Goal: Task Accomplishment & Management: Manage account settings

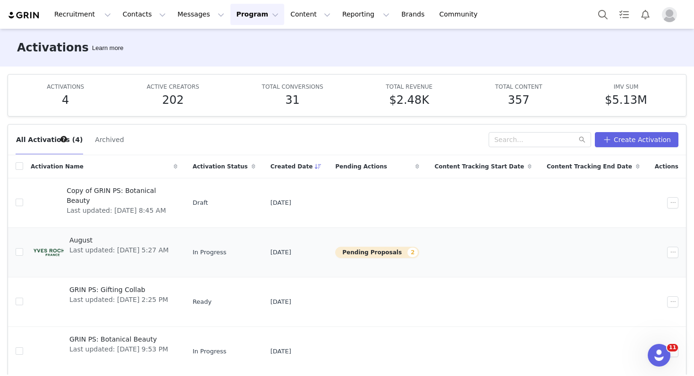
click at [219, 242] on td "In Progress" at bounding box center [224, 252] width 78 height 50
click at [177, 261] on link "August Last updated: [DATE] 5:27 AM" at bounding box center [104, 253] width 147 height 38
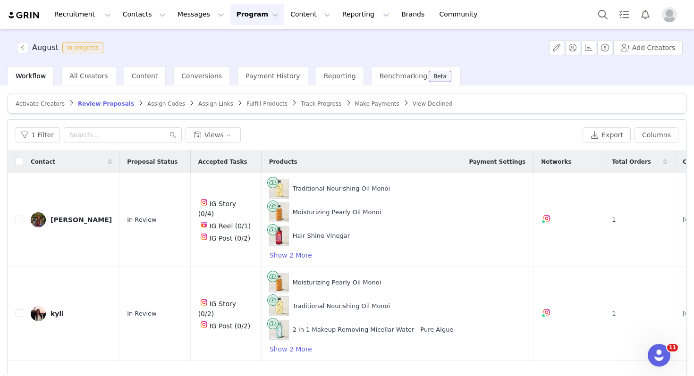
scroll to position [35, 0]
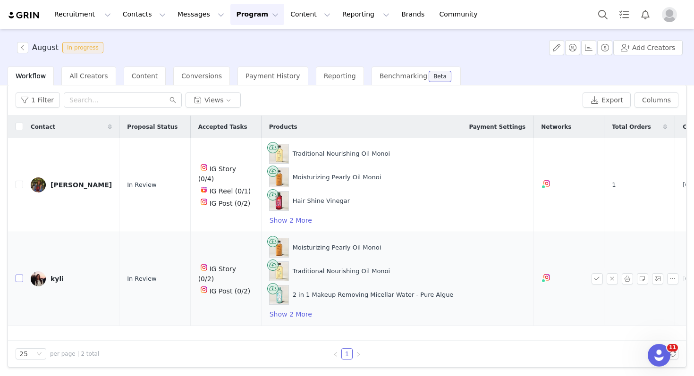
click at [19, 280] on input "checkbox" at bounding box center [20, 279] width 8 height 8
checkbox input "true"
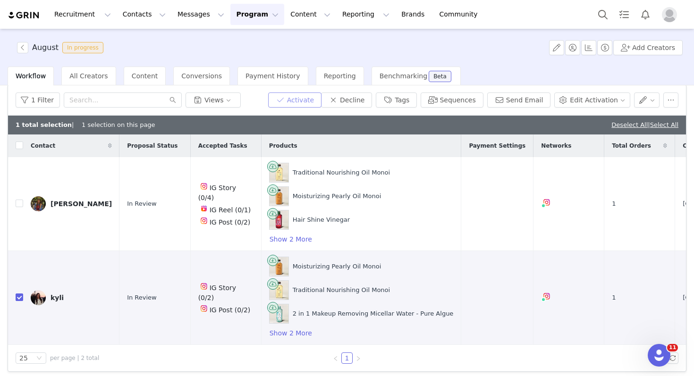
click at [310, 101] on button "Activate" at bounding box center [294, 99] width 53 height 15
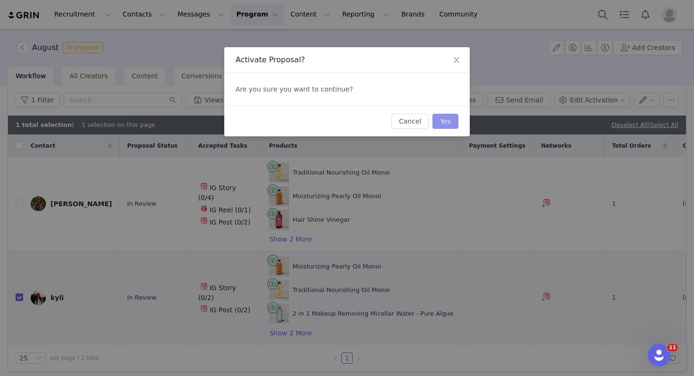
click at [453, 120] on button "Yes" at bounding box center [445, 121] width 26 height 15
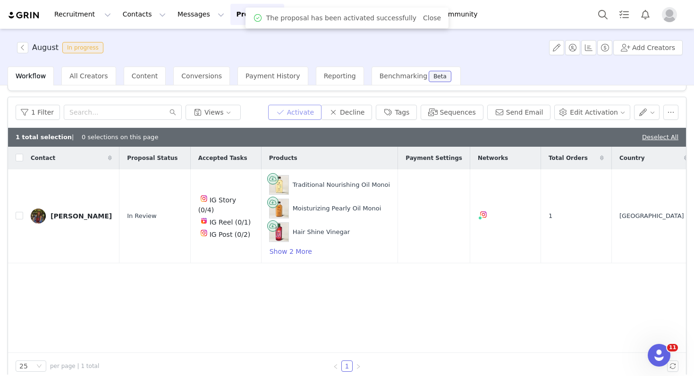
scroll to position [0, 0]
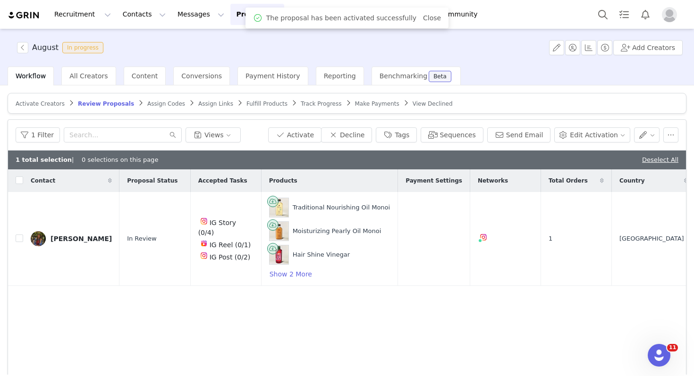
click at [156, 102] on span "Assign Codes" at bounding box center [166, 104] width 38 height 7
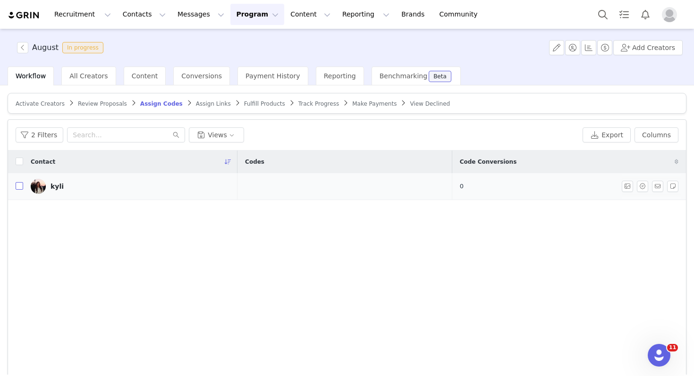
click at [19, 189] on input "checkbox" at bounding box center [20, 186] width 8 height 8
checkbox input "true"
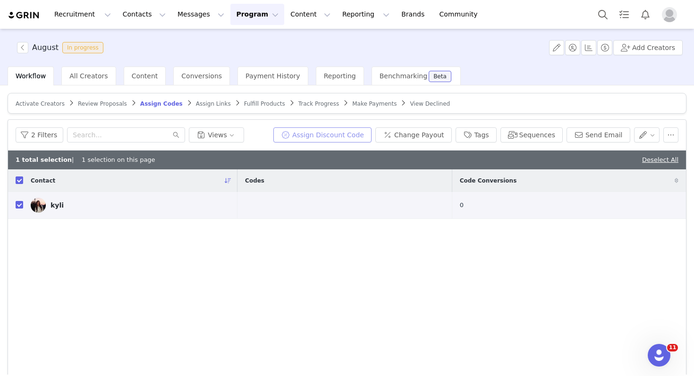
click at [344, 135] on button "Assign Discount Code" at bounding box center [322, 134] width 98 height 15
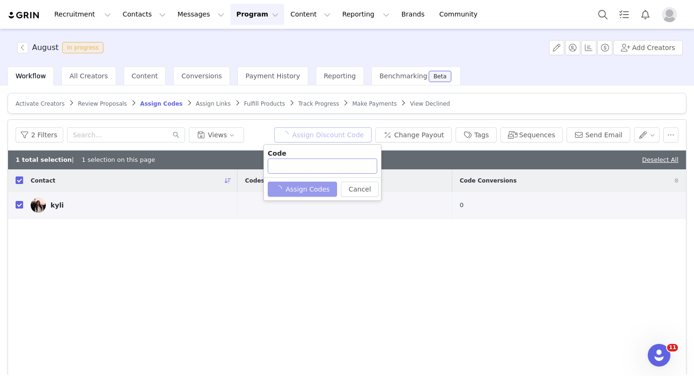
type input "KYLI25"
click at [311, 189] on button "Assign Codes" at bounding box center [297, 189] width 59 height 15
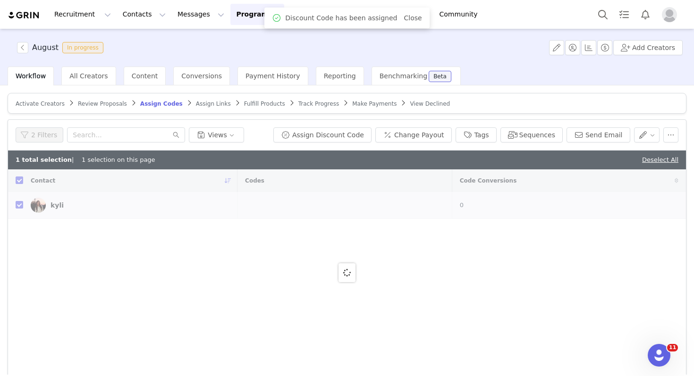
checkbox input "false"
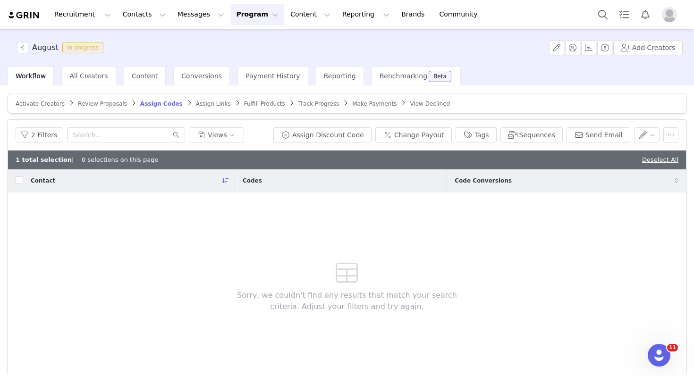
click at [220, 101] on span "Activate Creators Review Proposals Assign Codes Assign Links Fulfill Products T…" at bounding box center [233, 103] width 438 height 7
click at [214, 102] on span "Assign Links" at bounding box center [213, 104] width 35 height 7
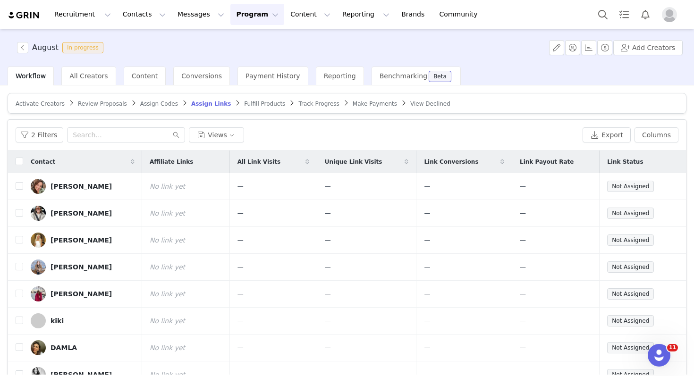
click at [258, 103] on span "Fulfill Products" at bounding box center [264, 104] width 41 height 7
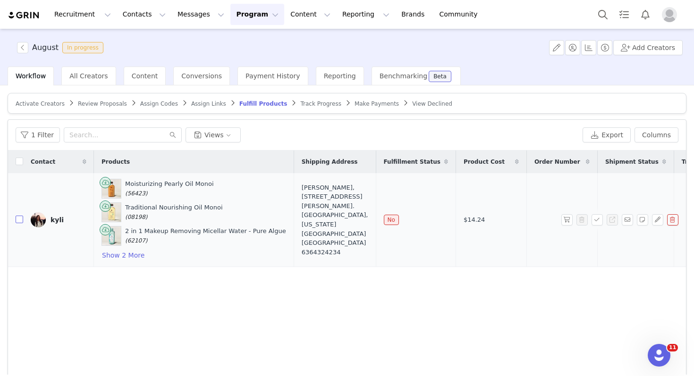
click at [20, 222] on input "checkbox" at bounding box center [20, 220] width 8 height 8
checkbox input "true"
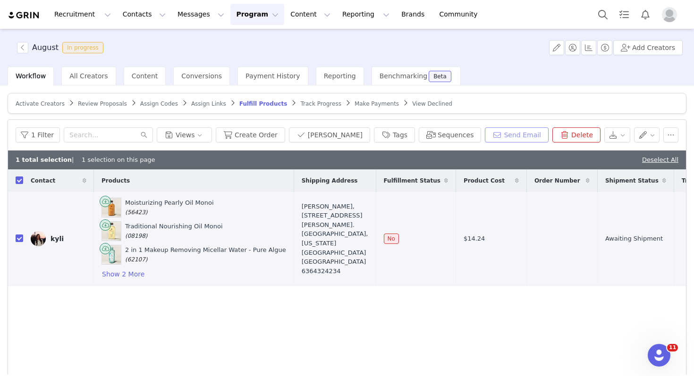
click at [510, 134] on button "Send Email" at bounding box center [517, 134] width 64 height 15
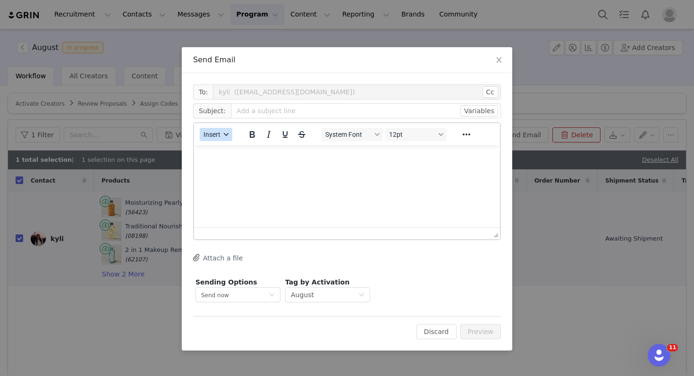
click at [218, 134] on span "Insert" at bounding box center [211, 135] width 17 height 8
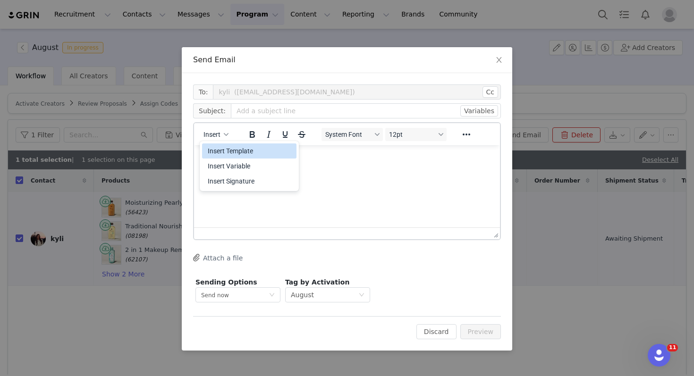
click at [237, 146] on div "Insert Template" at bounding box center [250, 150] width 85 height 11
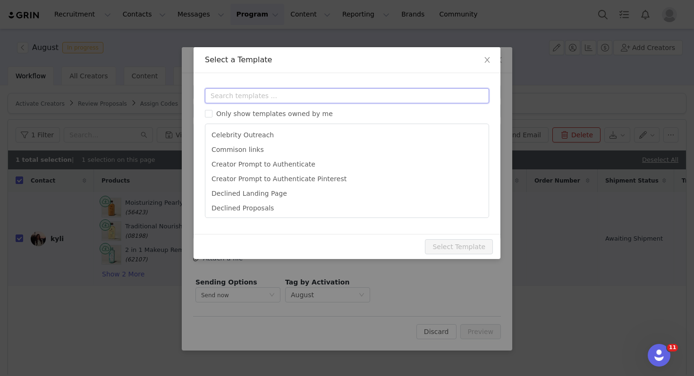
click at [243, 101] on input "text" at bounding box center [347, 95] width 284 height 15
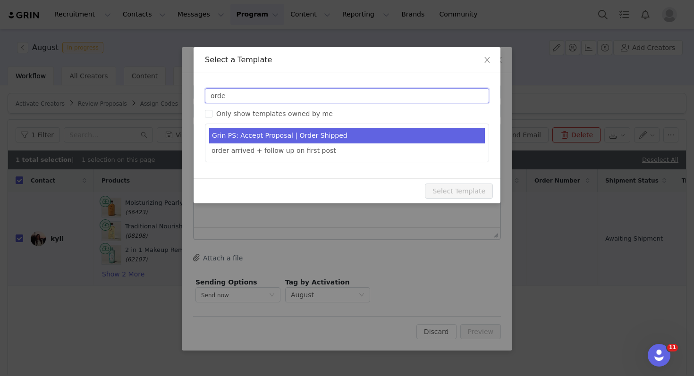
type input "orde"
type input "Congrats [first_name]!"
click at [310, 141] on li "Grin PS: Accept Proposal | Order Shipped" at bounding box center [347, 136] width 276 height 16
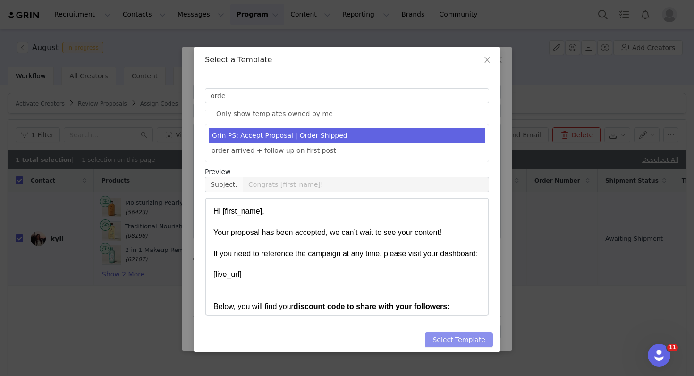
click at [461, 344] on button "Select Template" at bounding box center [459, 339] width 68 height 15
type input "Congrats [first_name]!"
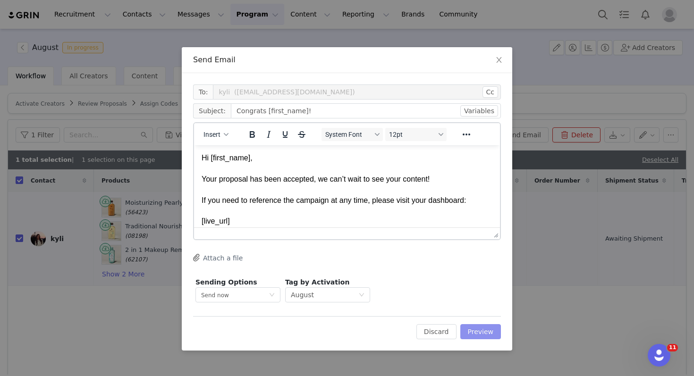
click at [491, 337] on button "Preview" at bounding box center [480, 331] width 41 height 15
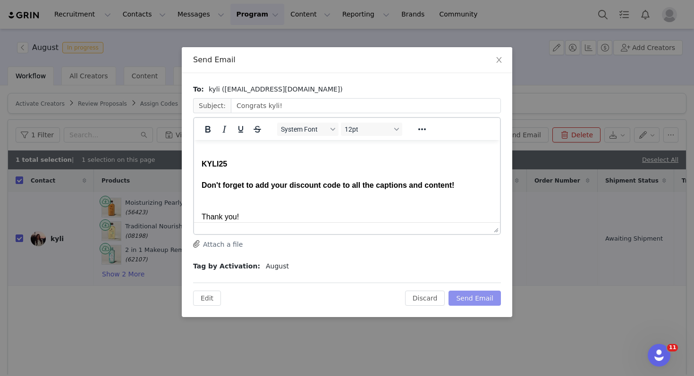
scroll to position [128, 0]
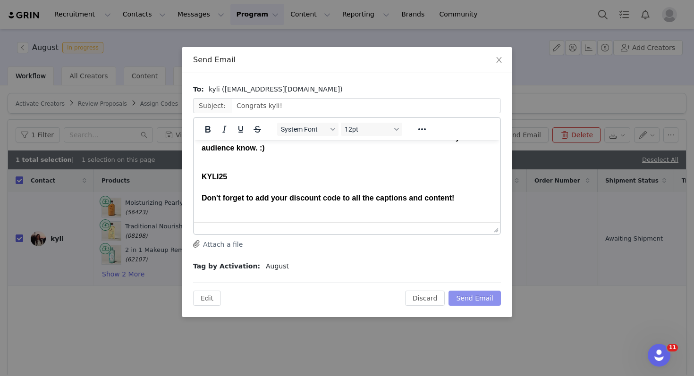
click at [484, 295] on button "Send Email" at bounding box center [474, 298] width 52 height 15
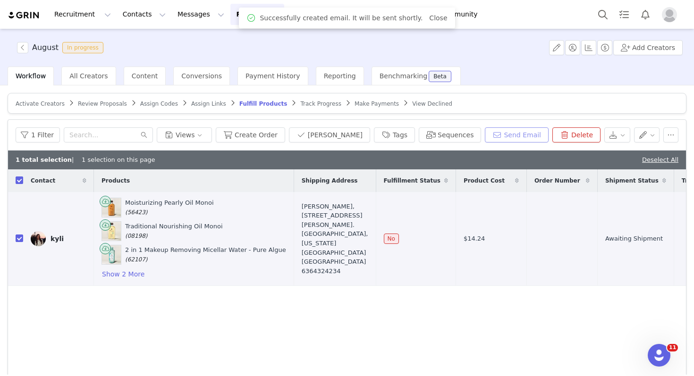
scroll to position [0, 0]
click at [280, 128] on button "Create Order" at bounding box center [250, 134] width 69 height 15
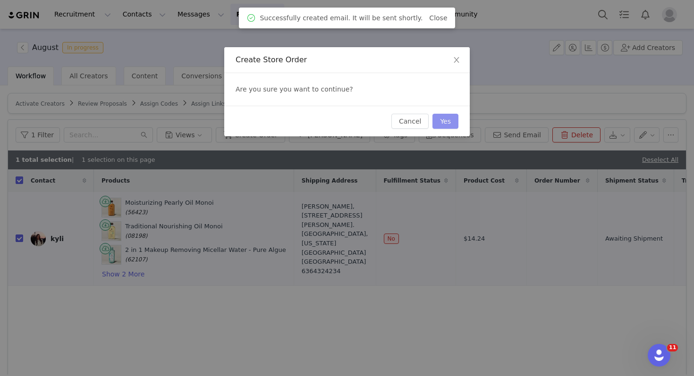
click at [453, 123] on button "Yes" at bounding box center [445, 121] width 26 height 15
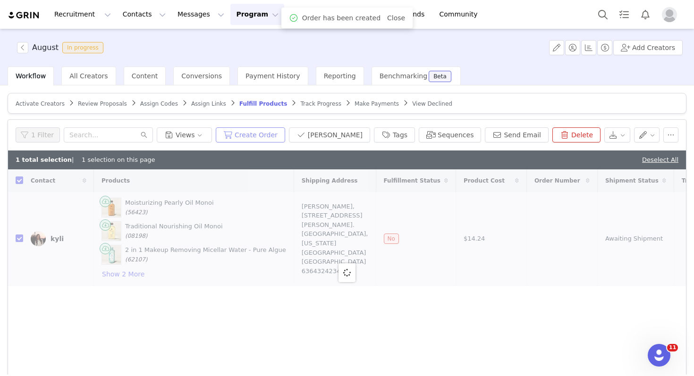
checkbox input "false"
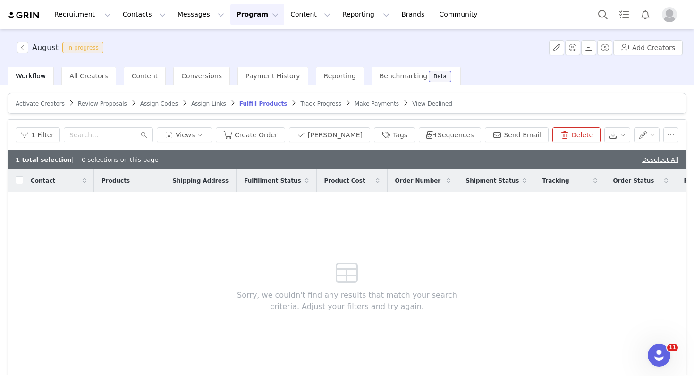
click at [53, 101] on span "Activate Creators" at bounding box center [40, 104] width 49 height 7
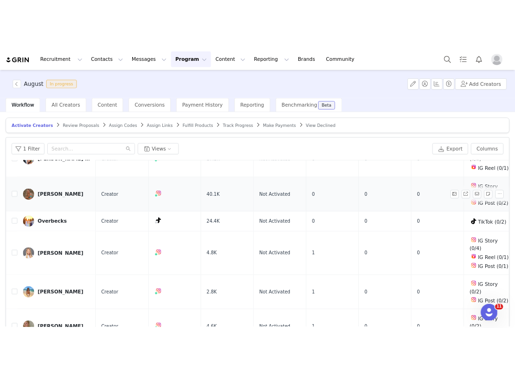
scroll to position [57, 0]
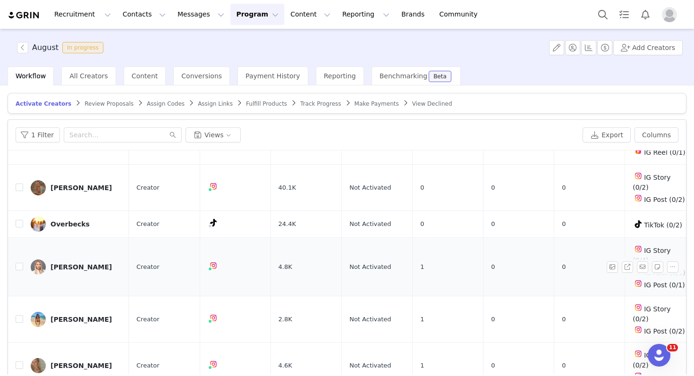
click at [77, 263] on div "[PERSON_NAME]" at bounding box center [80, 267] width 61 height 8
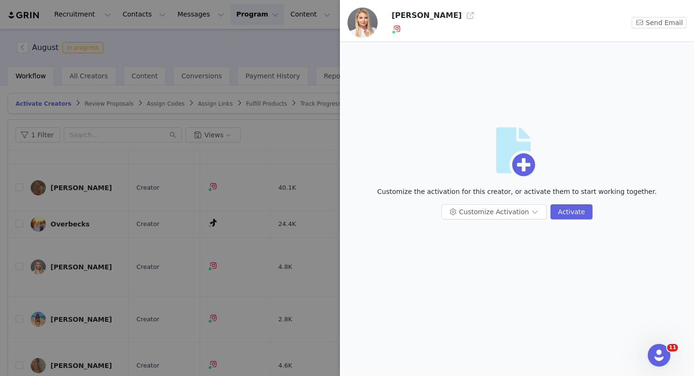
click at [462, 13] on button "button" at bounding box center [469, 15] width 15 height 15
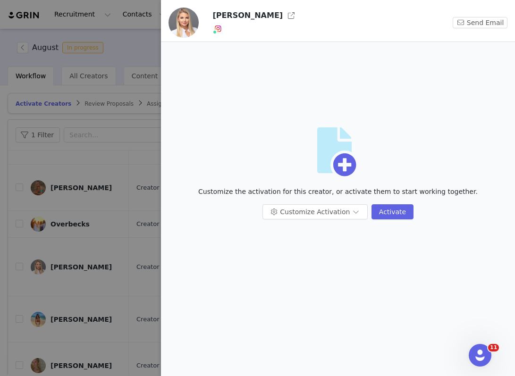
click at [122, 56] on div at bounding box center [257, 188] width 515 height 376
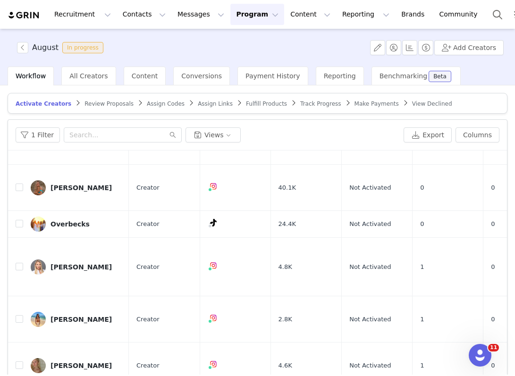
scroll to position [0, 0]
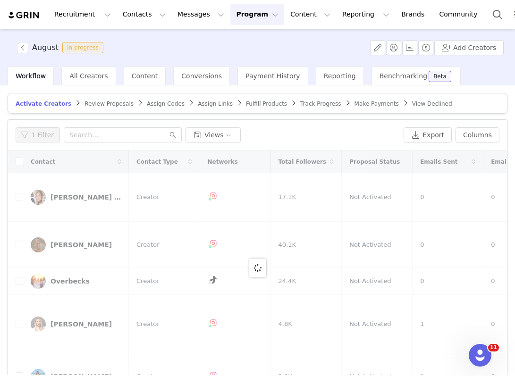
click at [249, 15] on button "Program Program" at bounding box center [257, 14] width 54 height 21
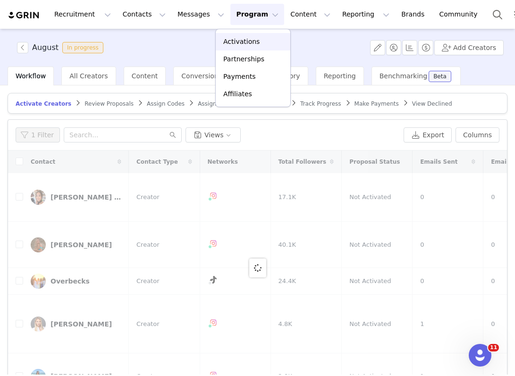
click at [240, 39] on p "Activations" at bounding box center [241, 42] width 36 height 10
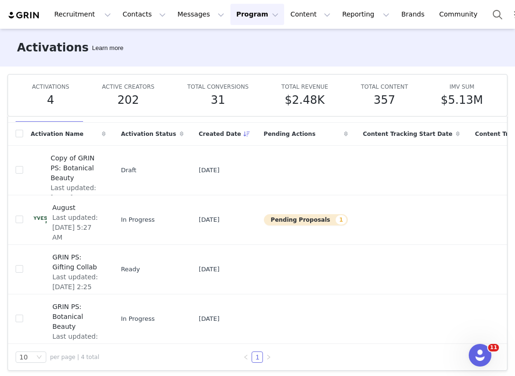
scroll to position [34, 0]
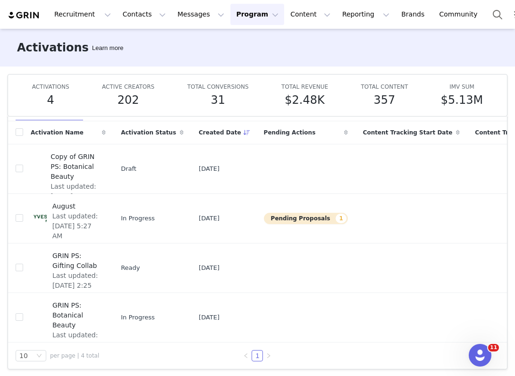
click at [445, 46] on div "Activations Learn more" at bounding box center [257, 48] width 515 height 38
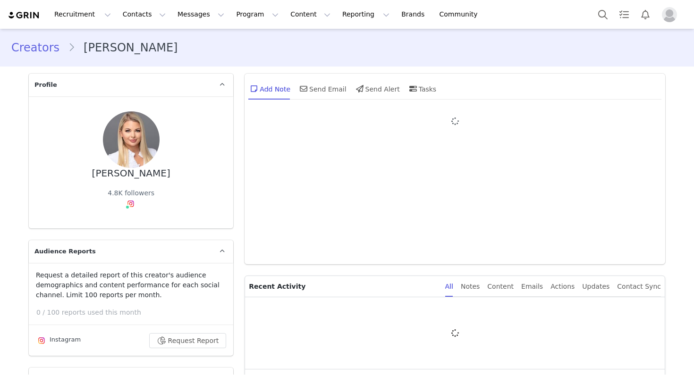
type input "+1 ([GEOGRAPHIC_DATA])"
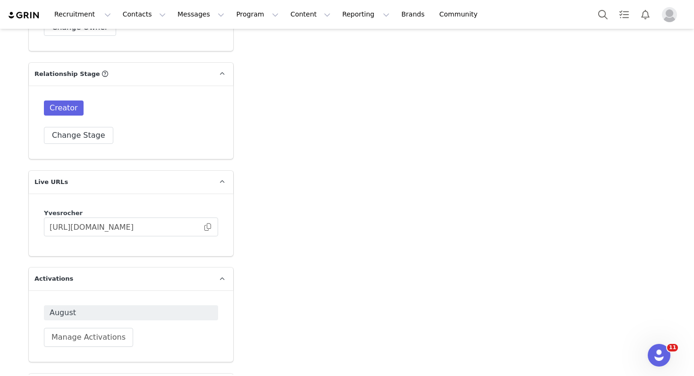
scroll to position [1773, 0]
click at [210, 226] on span at bounding box center [207, 226] width 9 height 0
click at [243, 16] on button "Program Program" at bounding box center [257, 14] width 54 height 21
click at [252, 40] on p "Activations" at bounding box center [241, 42] width 36 height 10
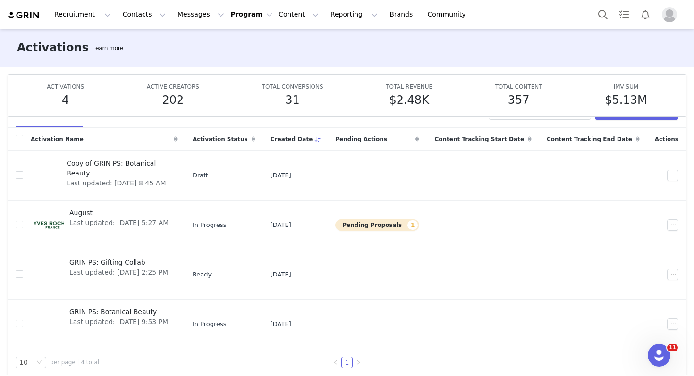
scroll to position [30, 0]
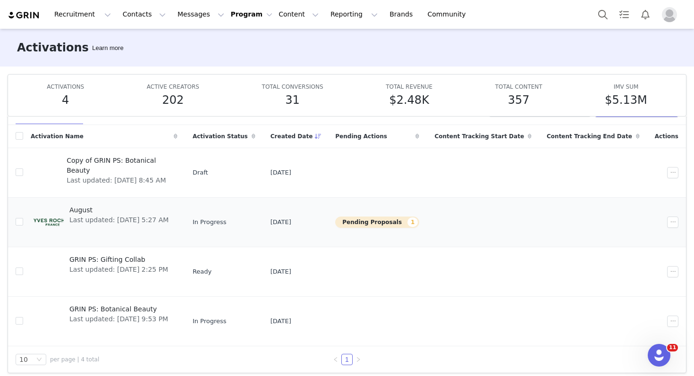
click at [203, 229] on td "In Progress" at bounding box center [224, 222] width 78 height 50
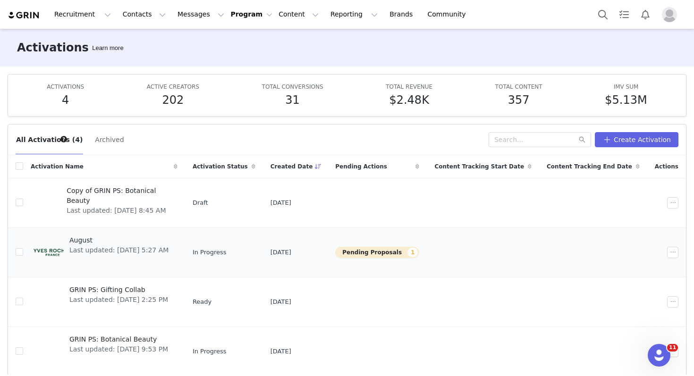
click at [121, 249] on span "Last updated: Aug 1, 2025 5:27 AM" at bounding box center [118, 250] width 99 height 10
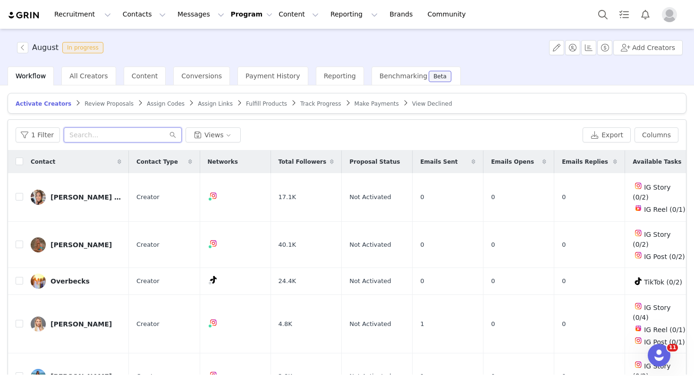
click at [127, 130] on input "text" at bounding box center [123, 134] width 118 height 15
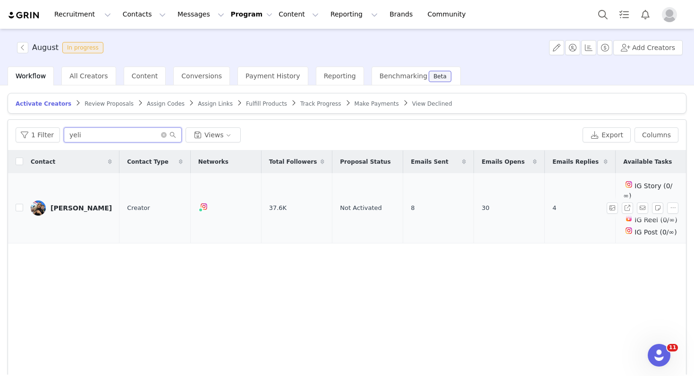
type input "yeli"
click at [78, 205] on div "Yeliz Akkaya" at bounding box center [80, 208] width 61 height 8
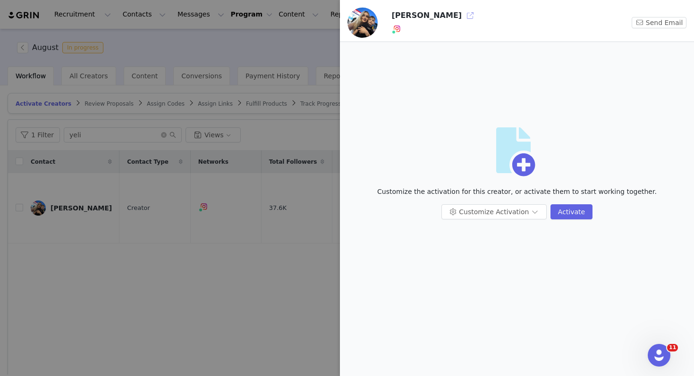
click at [462, 16] on button "button" at bounding box center [469, 15] width 15 height 15
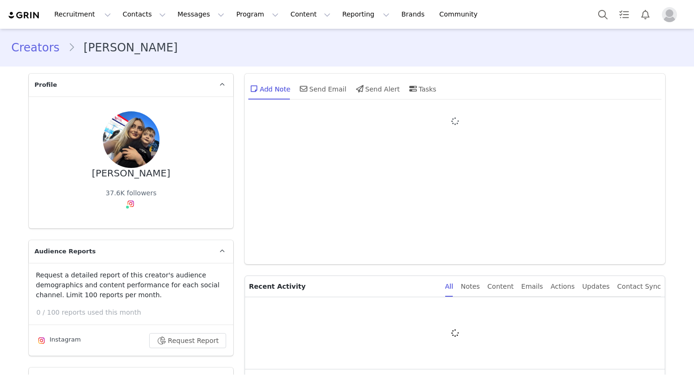
type input "+1 ([GEOGRAPHIC_DATA])"
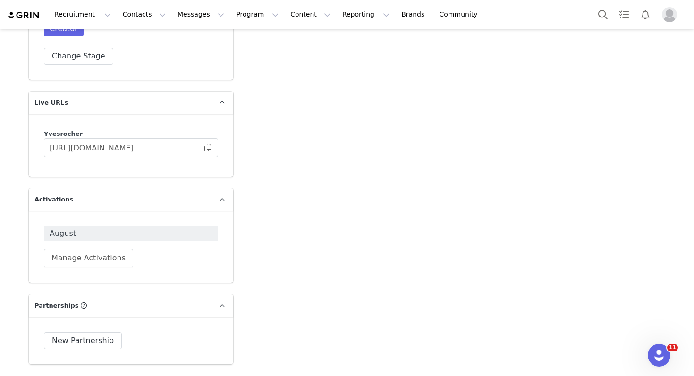
scroll to position [1844, 0]
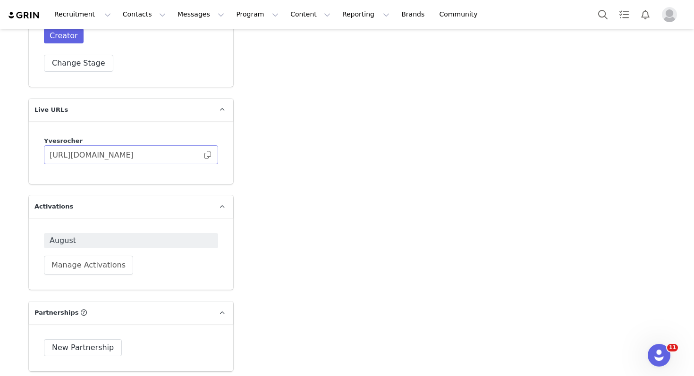
click at [208, 155] on span at bounding box center [207, 155] width 9 height 0
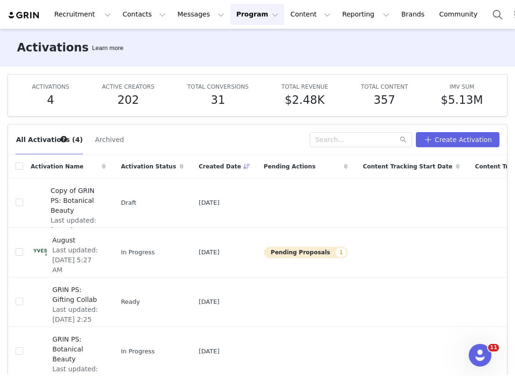
click at [119, 2] on div "Recruitment Recruitment Creator Search Curated Lists Landing Pages Web Extensio…" at bounding box center [257, 14] width 515 height 29
click at [124, 11] on button "Contacts Contacts" at bounding box center [144, 14] width 54 height 21
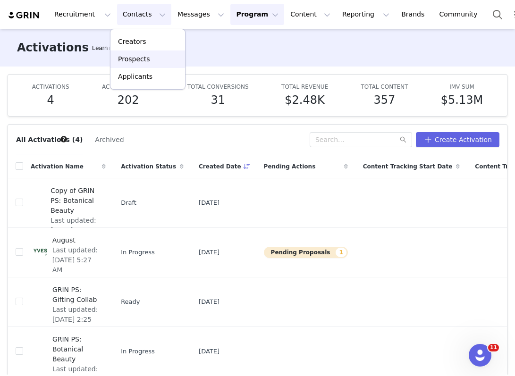
click at [133, 58] on p "Prospects" at bounding box center [134, 59] width 32 height 10
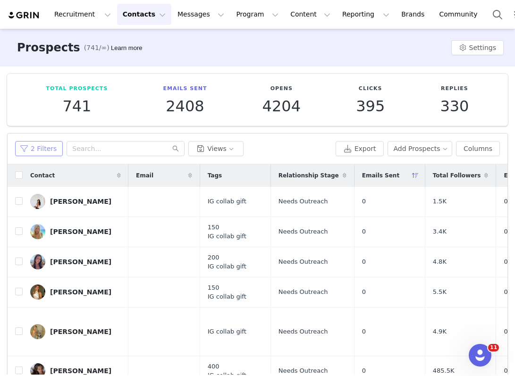
click at [27, 153] on button "2 Filters" at bounding box center [39, 148] width 48 height 15
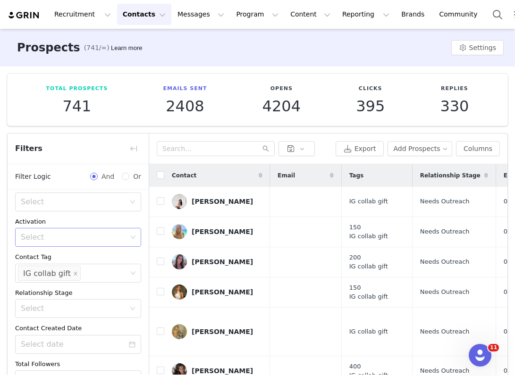
scroll to position [71, 0]
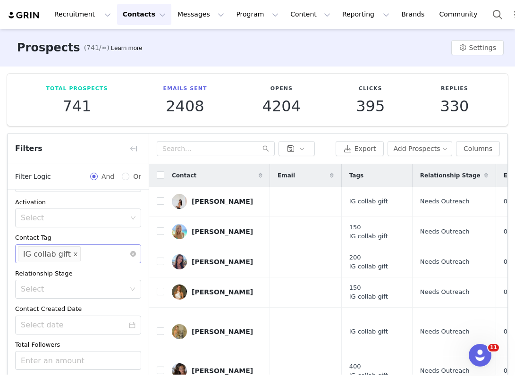
click at [73, 254] on icon "icon: close" at bounding box center [75, 253] width 5 height 5
click at [67, 254] on div "Select" at bounding box center [74, 253] width 106 height 9
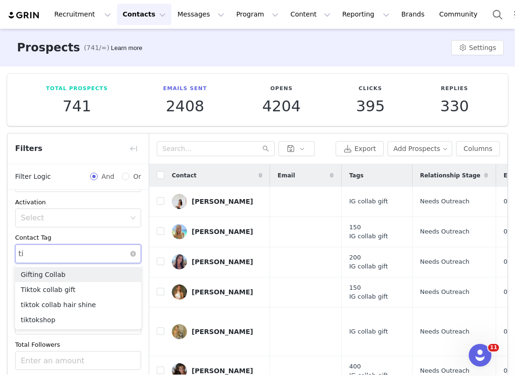
type input "tik"
click at [66, 272] on li "Tiktok collab gift" at bounding box center [78, 274] width 126 height 15
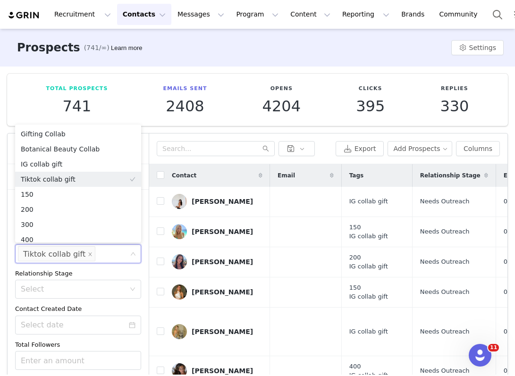
click at [66, 255] on div "Tiktok collab gift" at bounding box center [54, 254] width 62 height 15
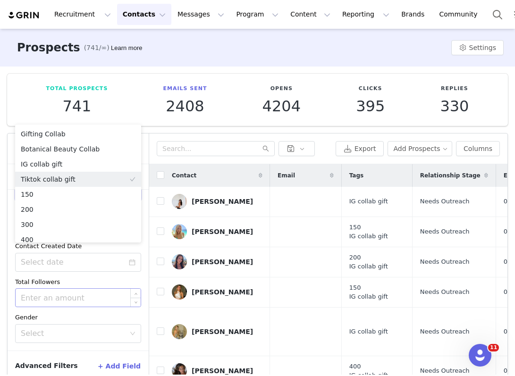
scroll to position [48, 0]
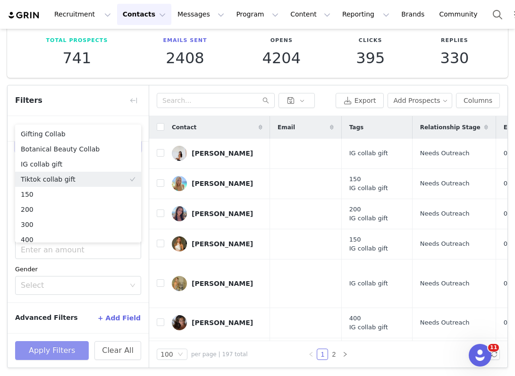
click at [70, 347] on button "Apply Filters" at bounding box center [52, 350] width 74 height 19
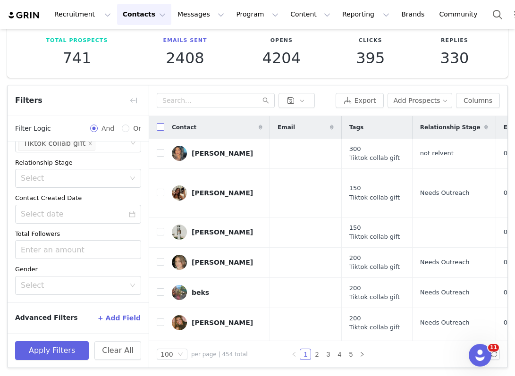
click at [161, 125] on input "checkbox" at bounding box center [161, 127] width 8 height 8
checkbox input "true"
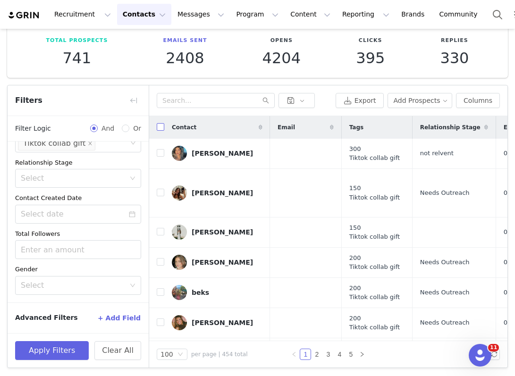
checkbox input "true"
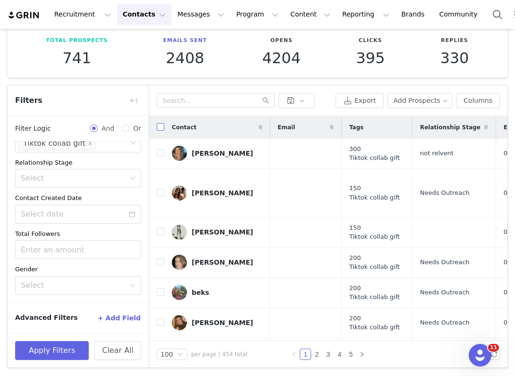
checkbox input "true"
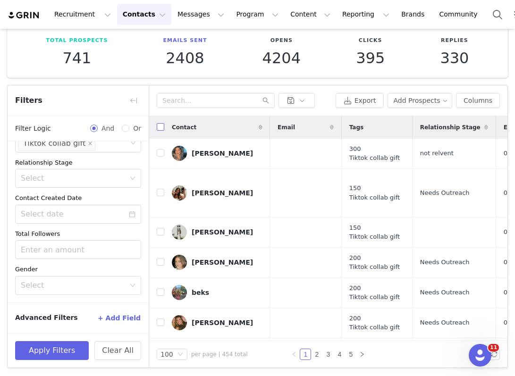
checkbox input "true"
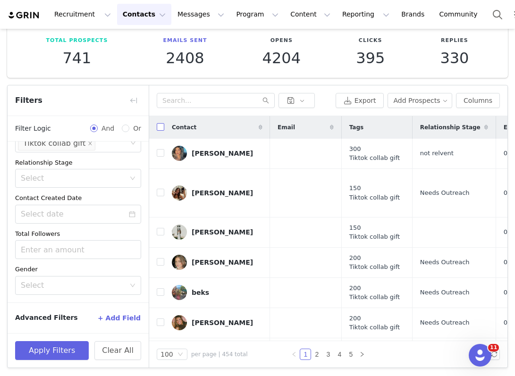
checkbox input "true"
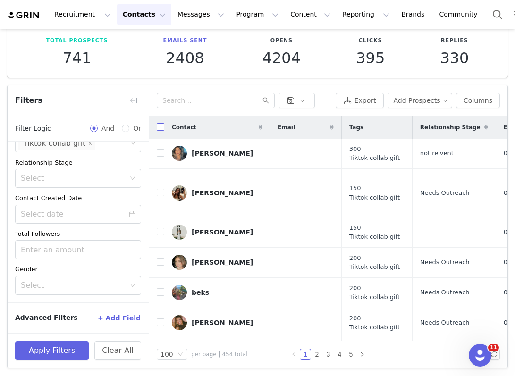
checkbox input "true"
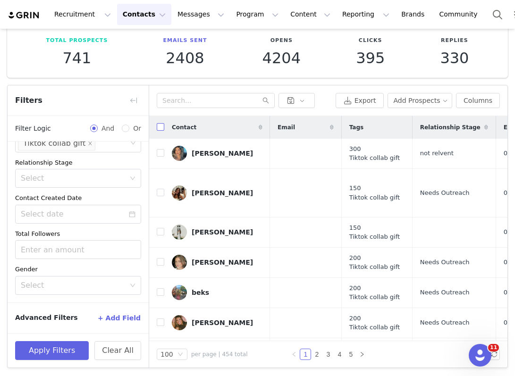
checkbox input "true"
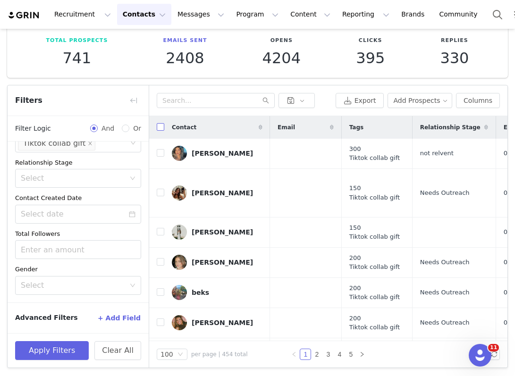
checkbox input "true"
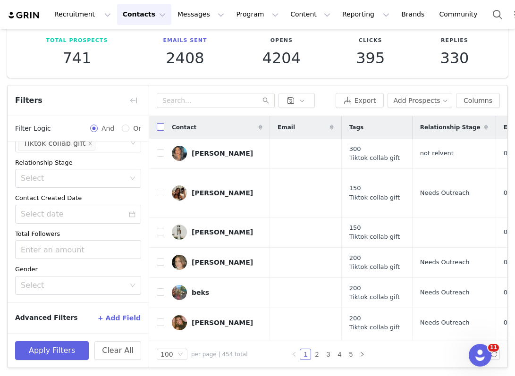
checkbox input "true"
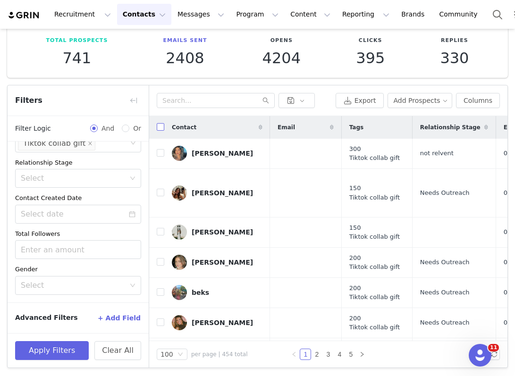
checkbox input "true"
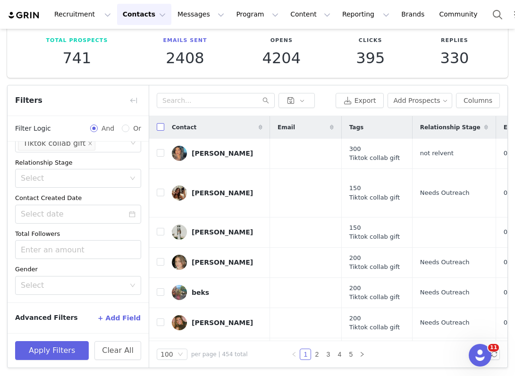
checkbox input "true"
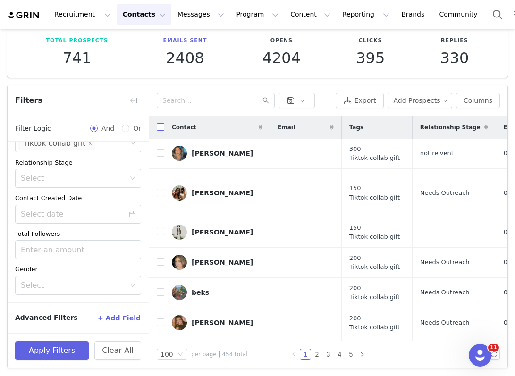
checkbox input "true"
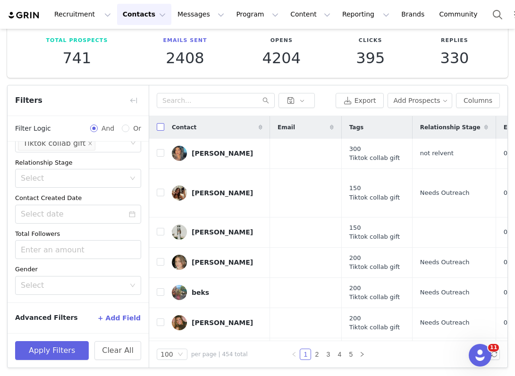
checkbox input "true"
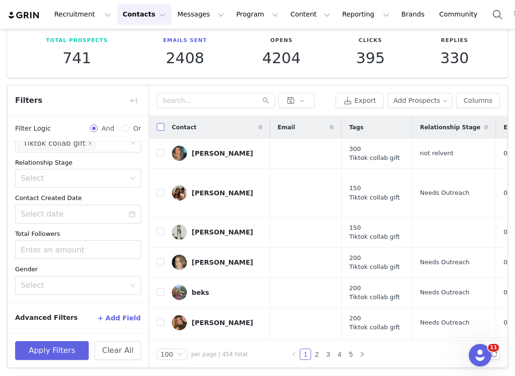
checkbox input "true"
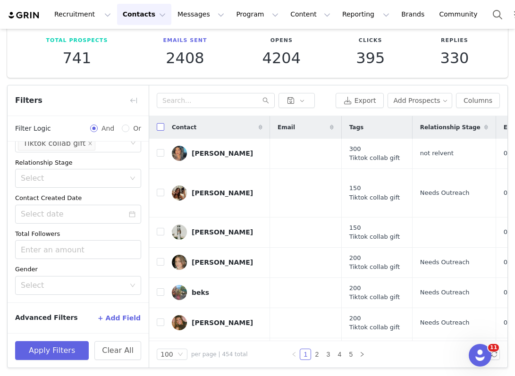
checkbox input "true"
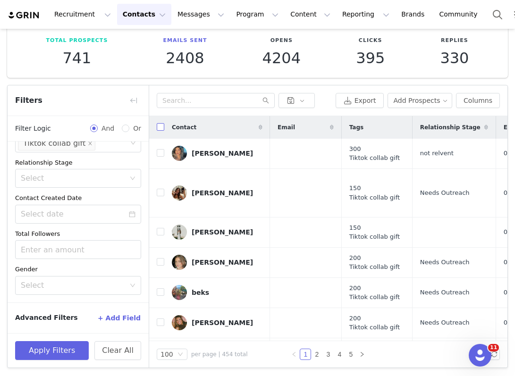
checkbox input "true"
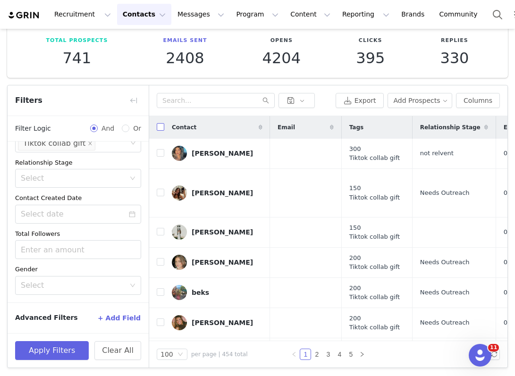
checkbox input "true"
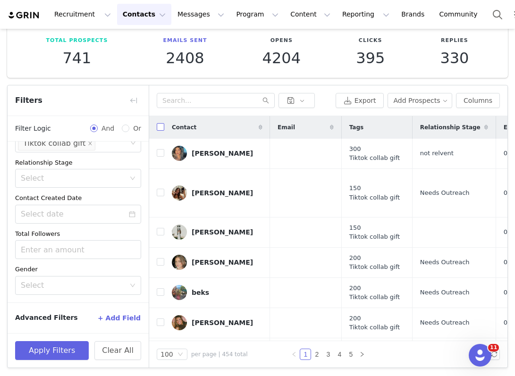
checkbox input "true"
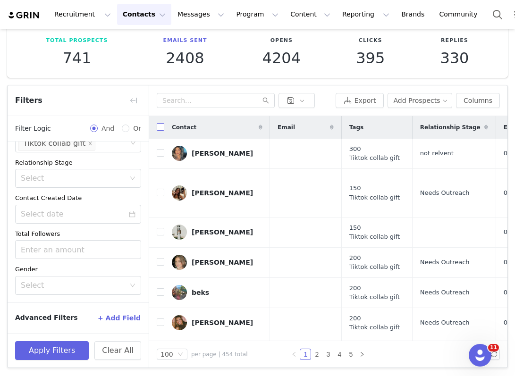
checkbox input "true"
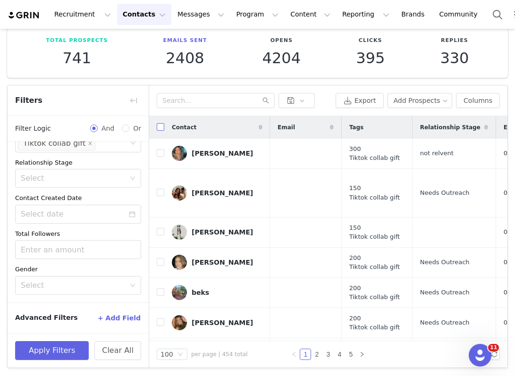
checkbox input "true"
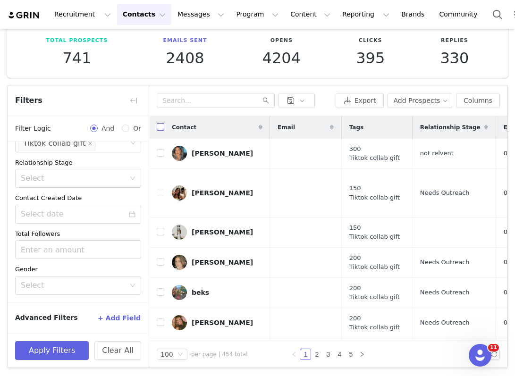
checkbox input "true"
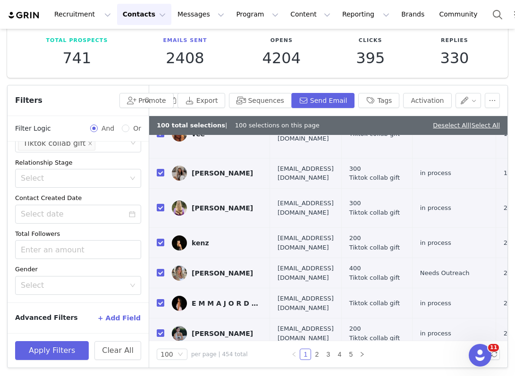
scroll to position [2846, 0]
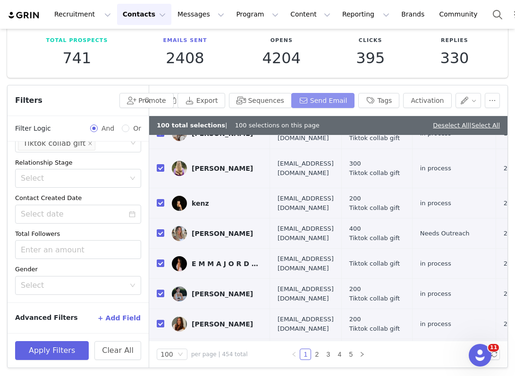
click at [329, 105] on button "Send Email" at bounding box center [323, 100] width 64 height 15
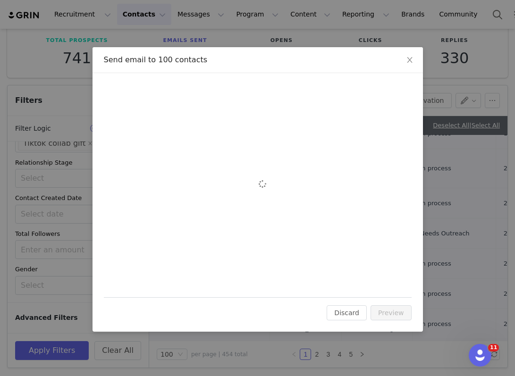
scroll to position [0, 0]
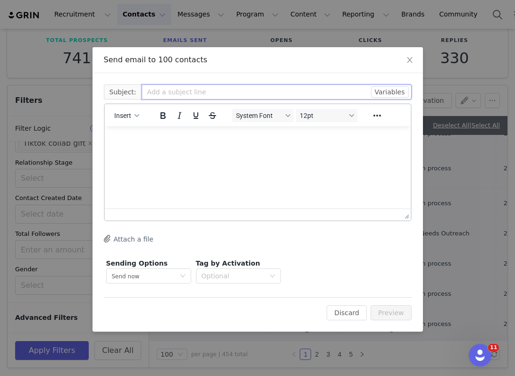
click at [153, 95] on input "text" at bounding box center [277, 91] width 270 height 15
type input "tikto"
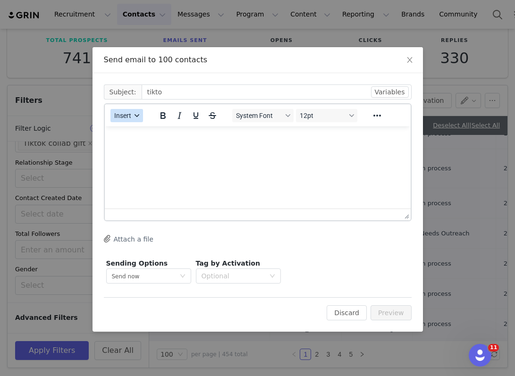
click at [113, 120] on button "Insert" at bounding box center [126, 115] width 33 height 13
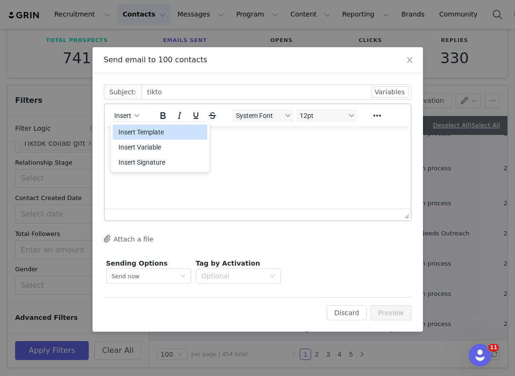
click at [131, 130] on div "Insert Template" at bounding box center [160, 131] width 85 height 11
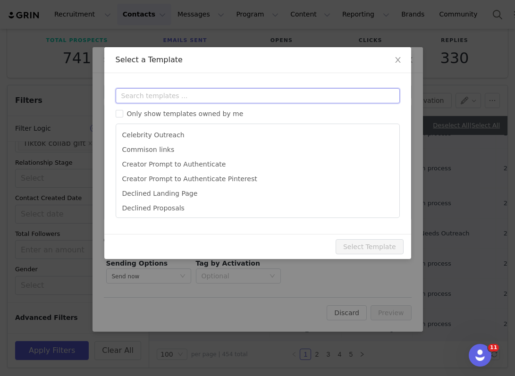
click at [151, 98] on input "text" at bounding box center [258, 95] width 284 height 15
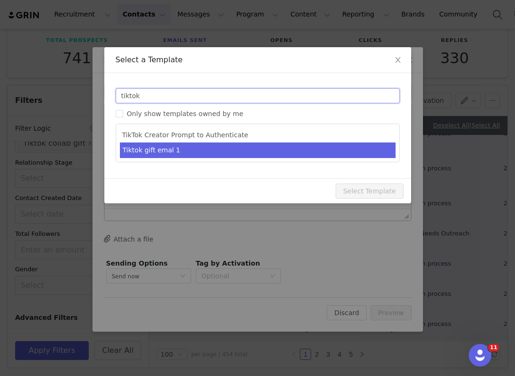
type input "tiktok"
click at [174, 152] on li "Tiktok gift emal 1" at bounding box center [258, 150] width 276 height 16
type input "Collab with Yves Rocher"
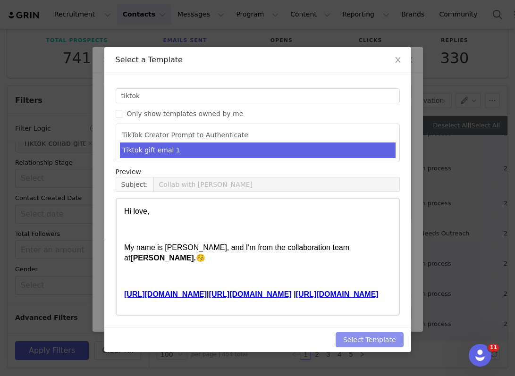
click at [372, 343] on button "Select Template" at bounding box center [369, 339] width 68 height 15
type input "Collab with Yves Rocher"
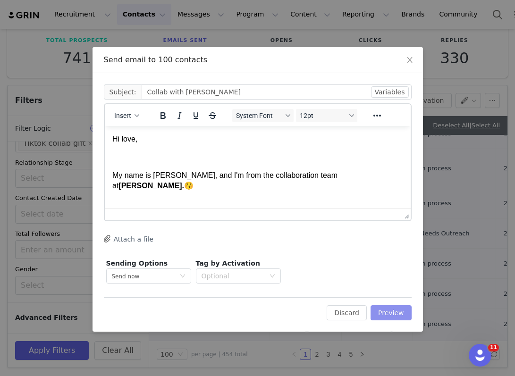
click at [388, 306] on button "Preview" at bounding box center [390, 312] width 41 height 15
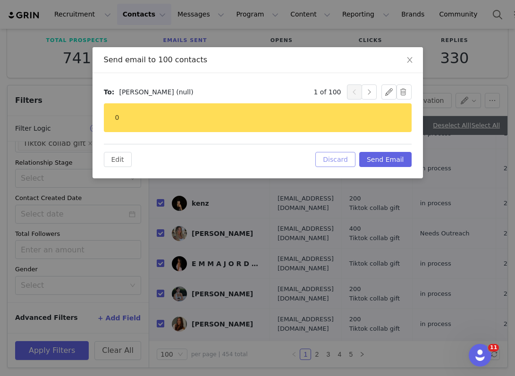
click at [341, 167] on div "To: Jessica Awadis (null) 1 of 100 0 Edit Discard Send Email" at bounding box center [257, 125] width 330 height 105
click at [338, 163] on button "Discard" at bounding box center [335, 159] width 40 height 15
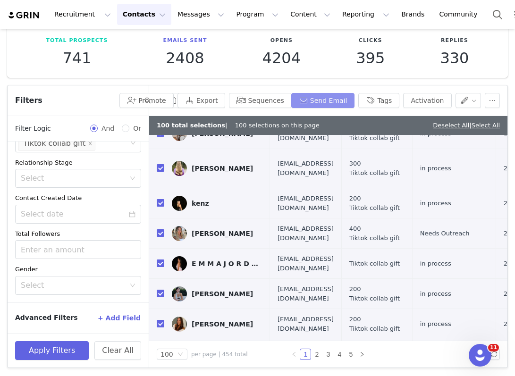
click at [328, 106] on button "Send Email" at bounding box center [323, 100] width 64 height 15
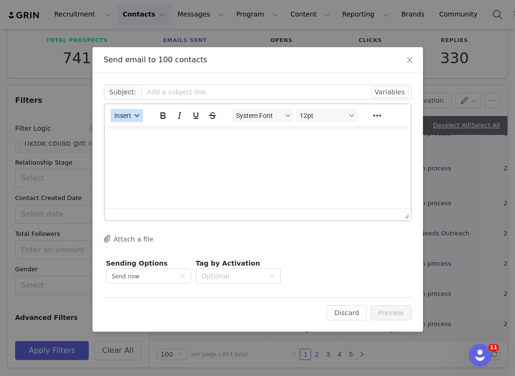
click at [124, 114] on span "Insert" at bounding box center [122, 116] width 17 height 8
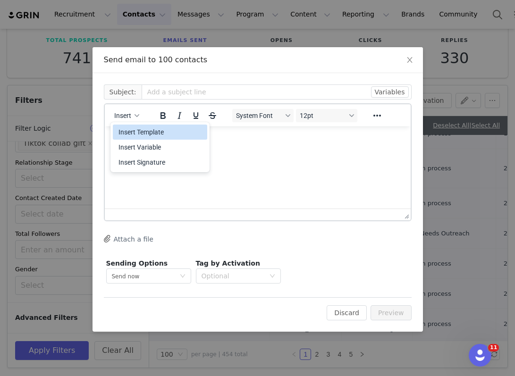
click at [135, 136] on div "Insert Template" at bounding box center [160, 131] width 85 height 11
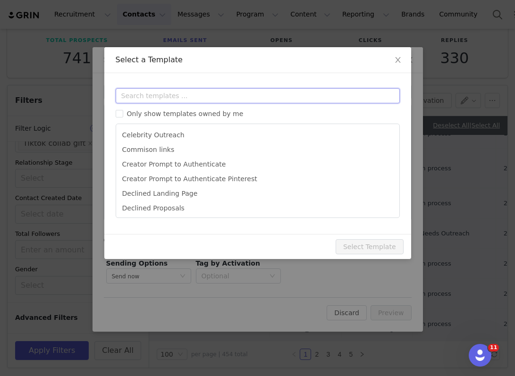
click at [162, 92] on input "text" at bounding box center [258, 95] width 284 height 15
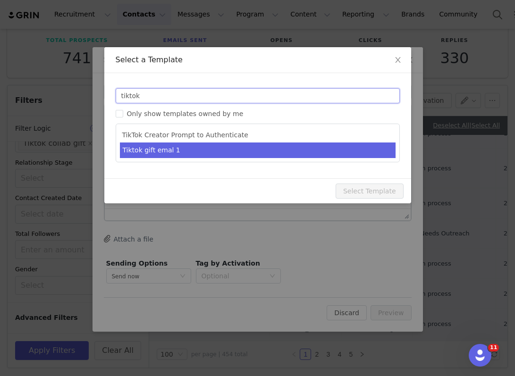
type input "tiktok"
click at [179, 147] on li "Tiktok gift emal 1" at bounding box center [258, 150] width 276 height 16
type input "Collab with Yves Rocher"
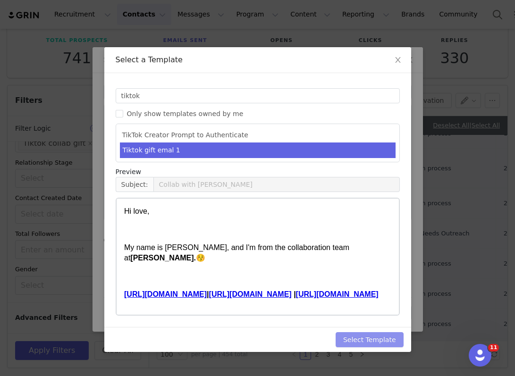
click at [369, 339] on button "Select Template" at bounding box center [369, 339] width 68 height 15
type input "Collab with Yves Rocher"
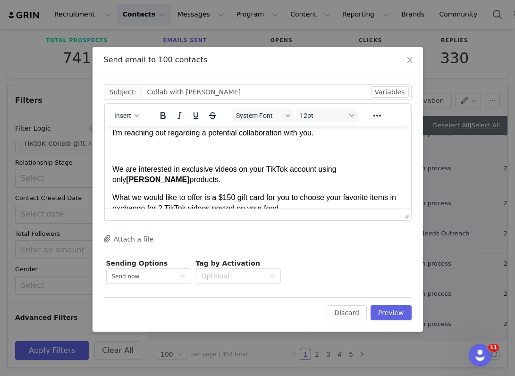
scroll to position [131, 0]
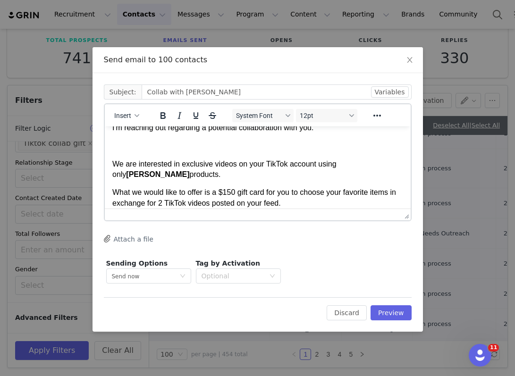
click at [227, 192] on span "What we would like to offer is a $150 gift card for you to choose your favorite…" at bounding box center [254, 197] width 284 height 18
drag, startPoint x: 237, startPoint y: 193, endPoint x: 221, endPoint y: 193, distance: 16.0
click at [221, 193] on span "What we would like to offer is a $150 gift card for you to choose your favorite…" at bounding box center [254, 197] width 284 height 18
click at [386, 311] on button "Preview" at bounding box center [390, 312] width 41 height 15
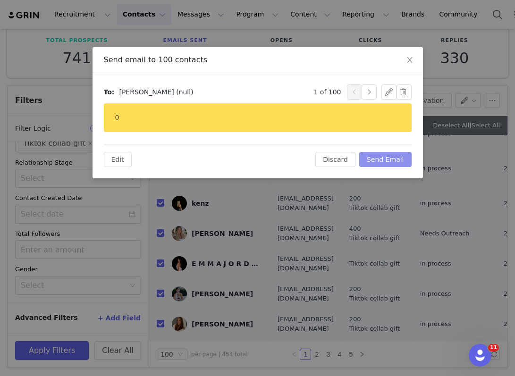
click at [384, 162] on button "Send Email" at bounding box center [385, 159] width 52 height 15
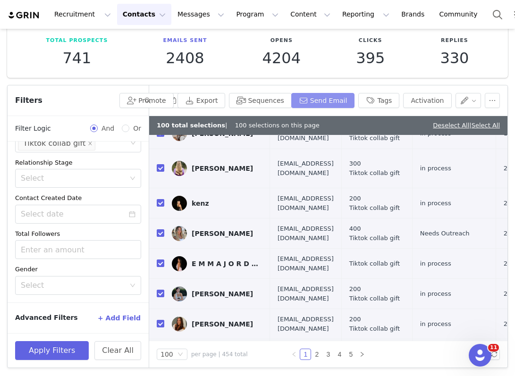
scroll to position [0, 0]
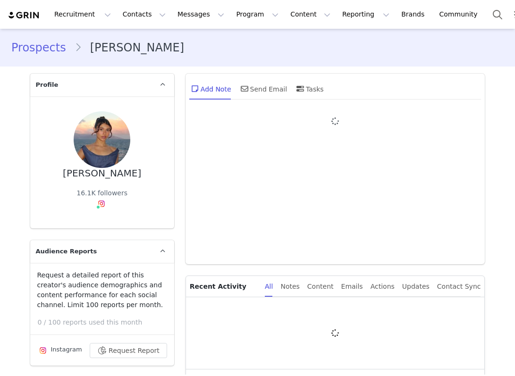
type input "+1 ([GEOGRAPHIC_DATA])"
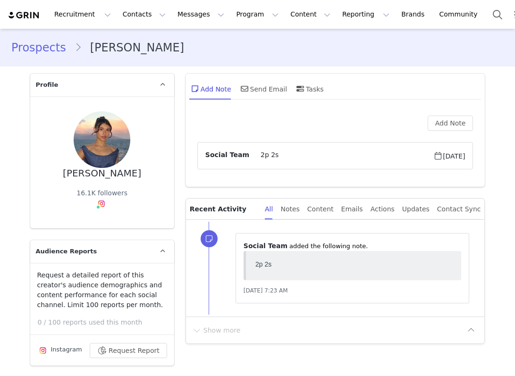
scroll to position [151, 0]
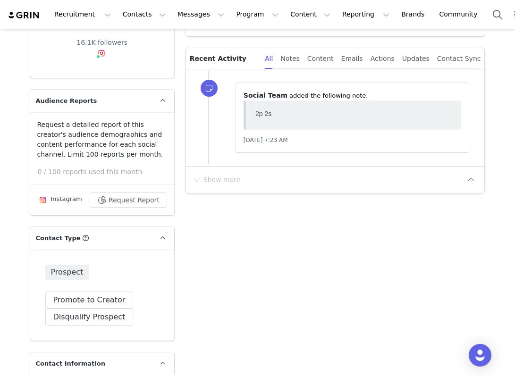
click at [92, 291] on div "Prospect Promote to Creator Disqualify this Prospect? Yes, disqualify Disqualif…" at bounding box center [102, 295] width 144 height 91
click at [92, 300] on button "Promote to Creator" at bounding box center [89, 300] width 88 height 17
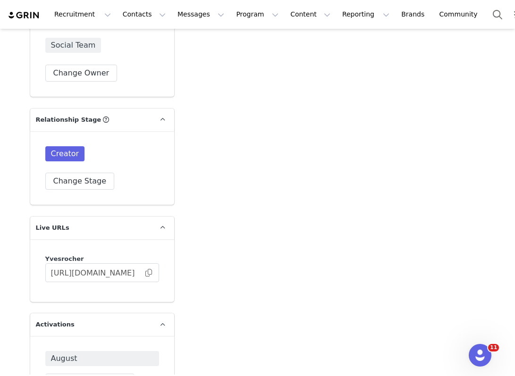
scroll to position [1786, 0]
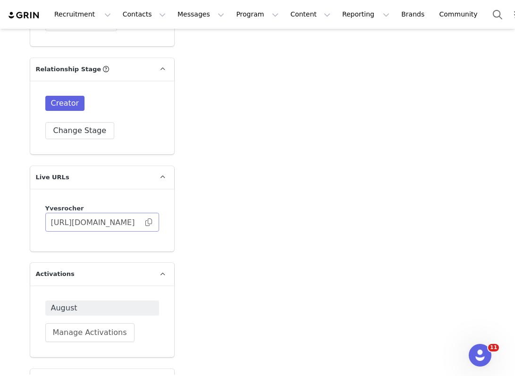
click at [150, 222] on span at bounding box center [148, 222] width 9 height 0
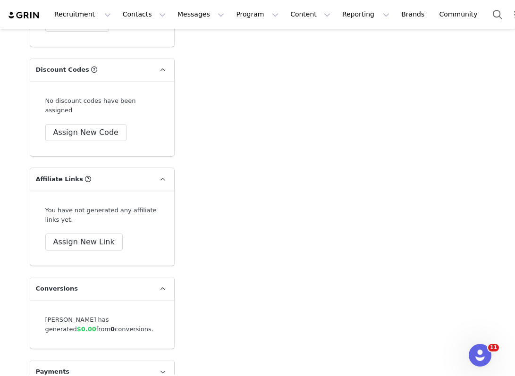
scroll to position [2287, 0]
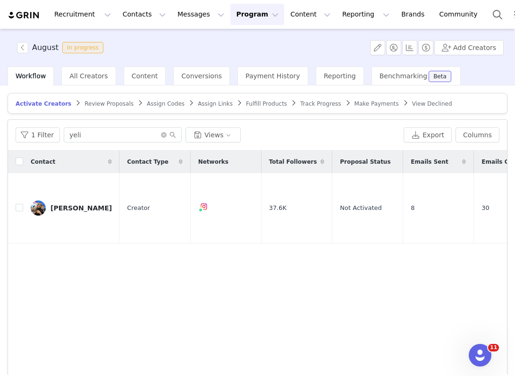
click at [514, 29] on div at bounding box center [515, 188] width 0 height 376
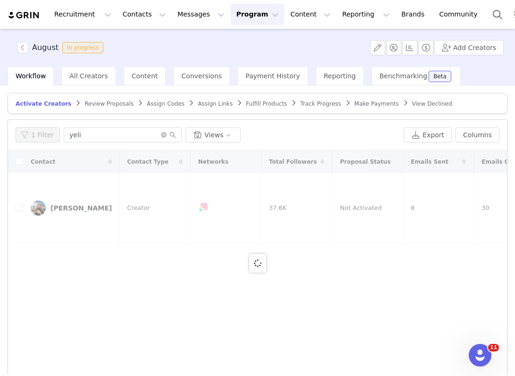
click at [238, 17] on button "Program Program" at bounding box center [257, 14] width 54 height 21
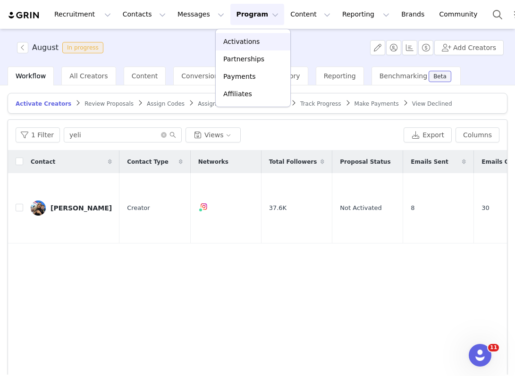
click at [250, 42] on p "Activations" at bounding box center [241, 42] width 36 height 10
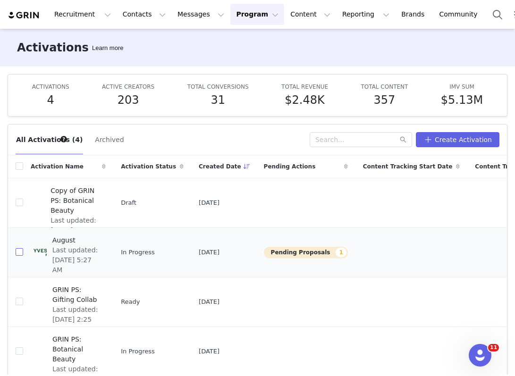
click at [18, 252] on input "checkbox" at bounding box center [20, 252] width 8 height 8
checkbox input "true"
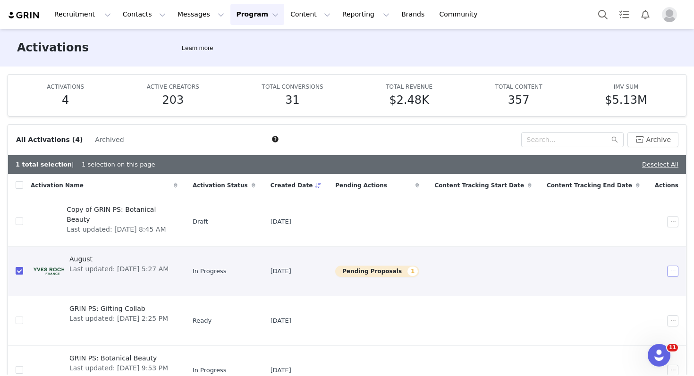
click at [514, 269] on button "button" at bounding box center [672, 271] width 11 height 11
click at [514, 288] on span "Edit" at bounding box center [613, 288] width 13 height 10
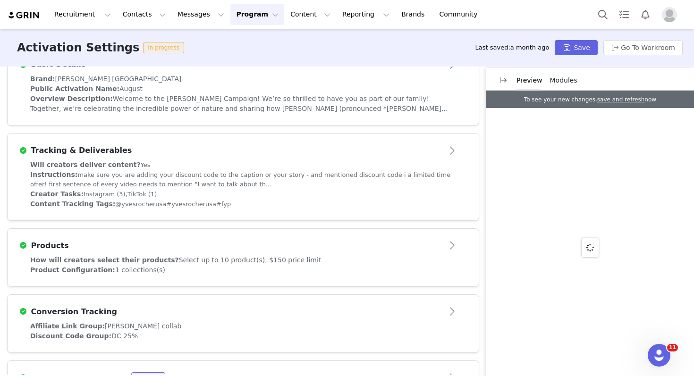
scroll to position [185, 0]
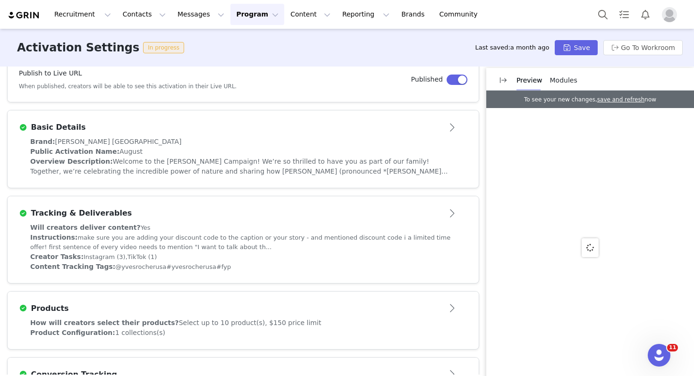
click at [256, 129] on div "Basic Details" at bounding box center [227, 127] width 417 height 11
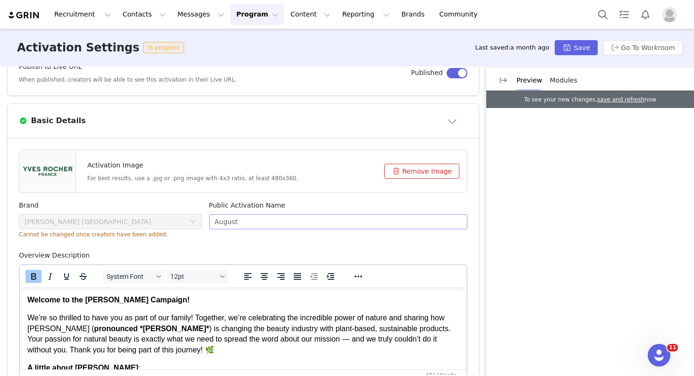
scroll to position [0, 0]
click at [224, 225] on input "August" at bounding box center [338, 221] width 259 height 15
type input "a"
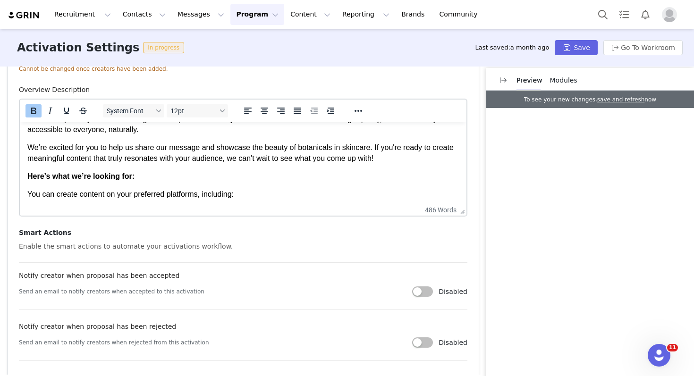
scroll to position [145, 0]
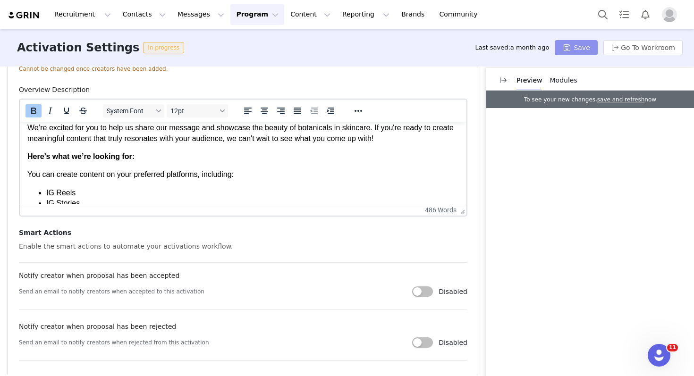
click at [514, 54] on button "Save" at bounding box center [575, 47] width 42 height 15
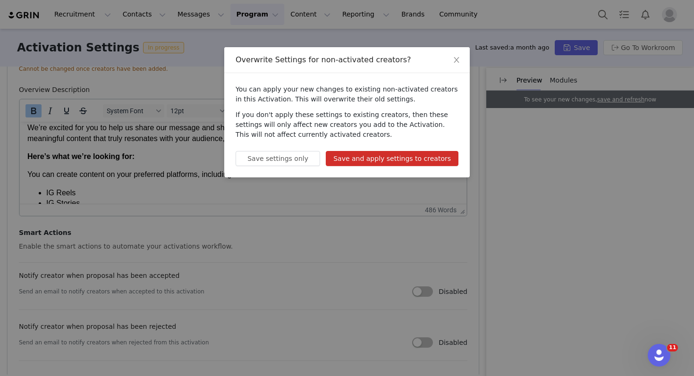
click at [447, 160] on button "Save and apply settings to creators" at bounding box center [392, 158] width 133 height 15
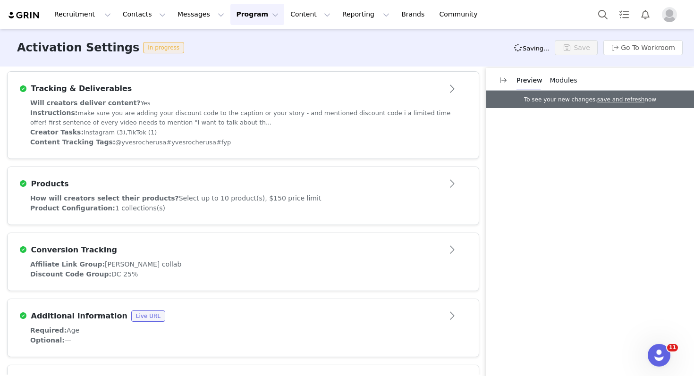
scroll to position [711, 0]
type input "September"
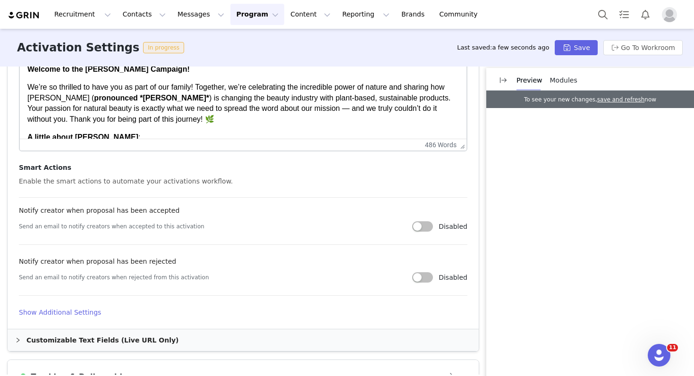
scroll to position [435, 0]
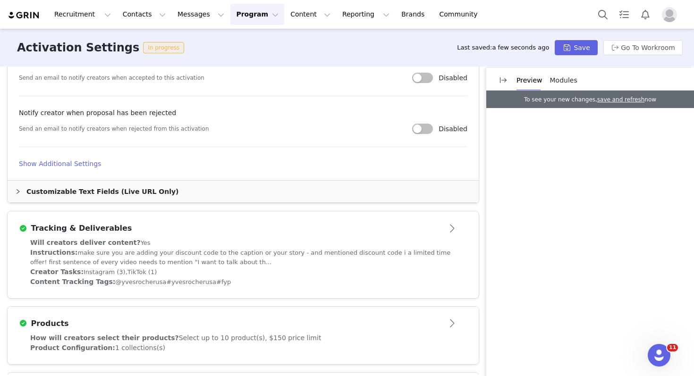
click at [251, 269] on div "Creator Tasks: Instagram (3), TikTok (1)" at bounding box center [243, 272] width 426 height 10
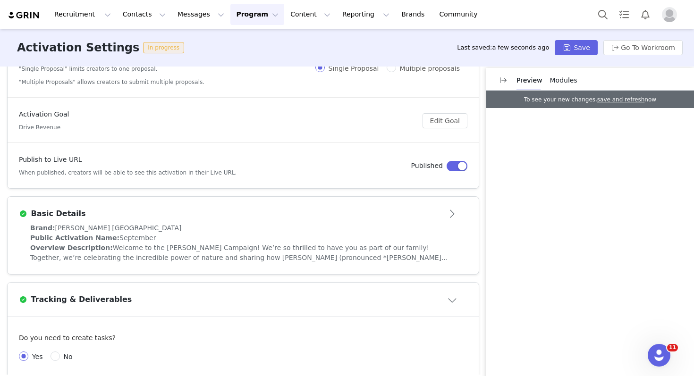
scroll to position [87, 0]
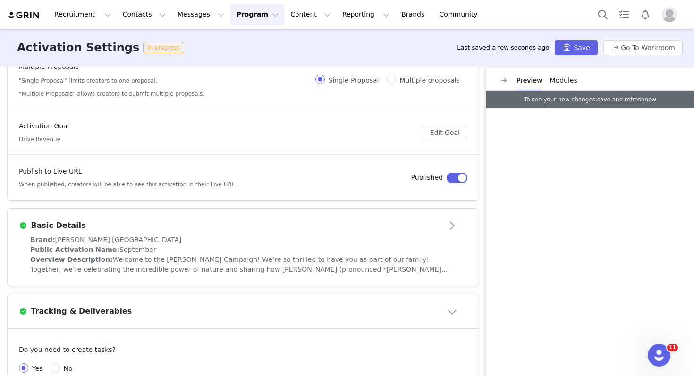
click at [246, 248] on div "Public Activation Name: September" at bounding box center [243, 250] width 426 height 10
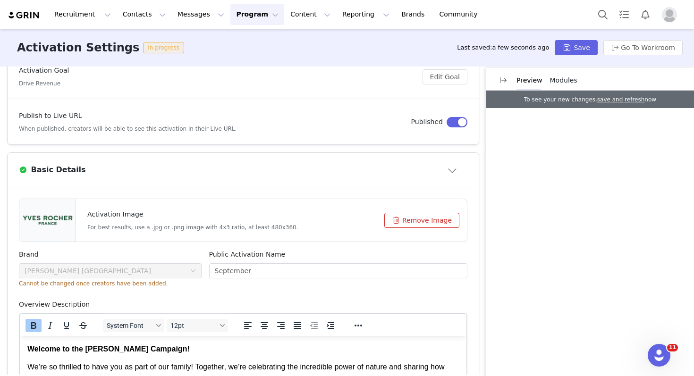
scroll to position [143, 0]
click at [249, 16] on button "Program Program" at bounding box center [257, 14] width 54 height 21
click at [248, 40] on p "Activations" at bounding box center [241, 42] width 36 height 10
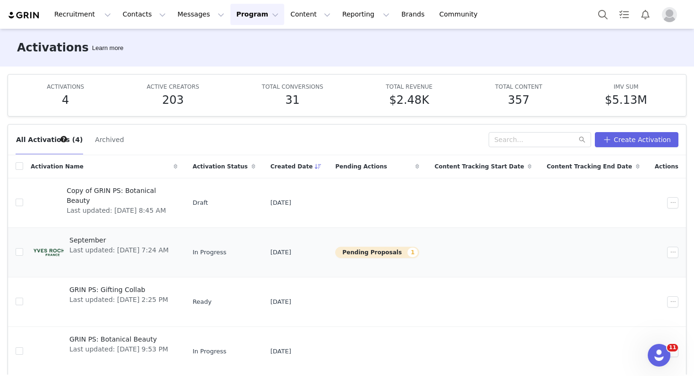
click at [115, 252] on span "Last updated: [DATE] 7:24 AM" at bounding box center [118, 250] width 99 height 10
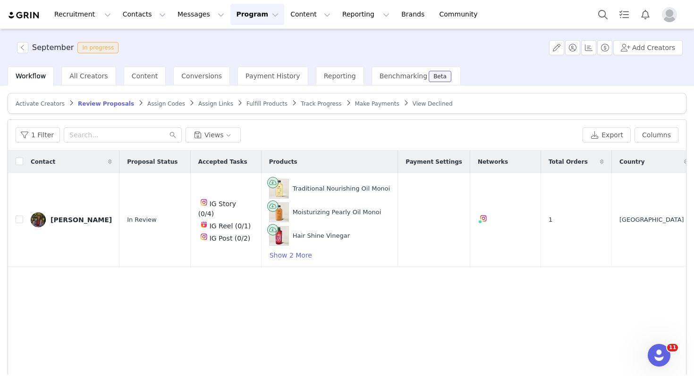
click at [43, 104] on span "Activate Creators" at bounding box center [40, 104] width 49 height 7
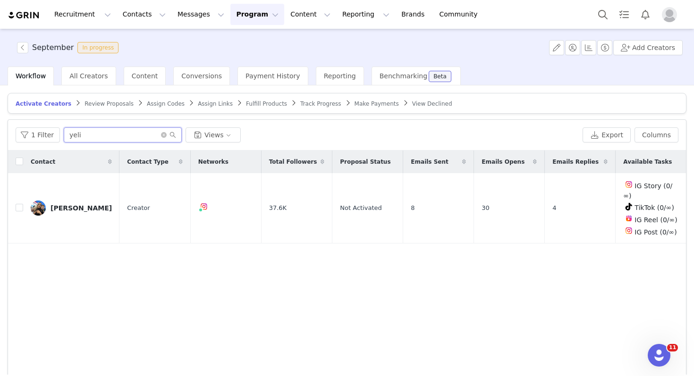
click at [71, 139] on input "yeli" at bounding box center [123, 134] width 118 height 15
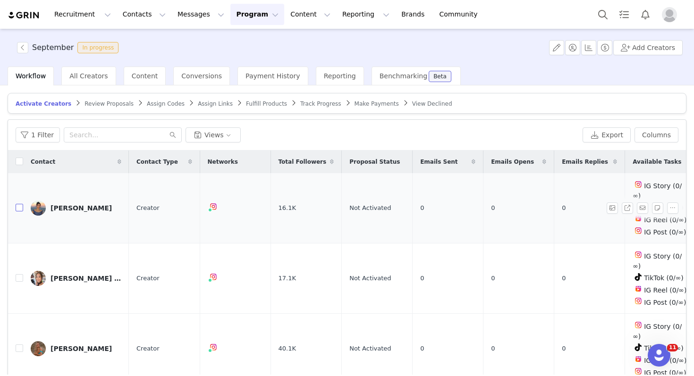
click at [19, 204] on input "checkbox" at bounding box center [20, 208] width 8 height 8
checkbox input "true"
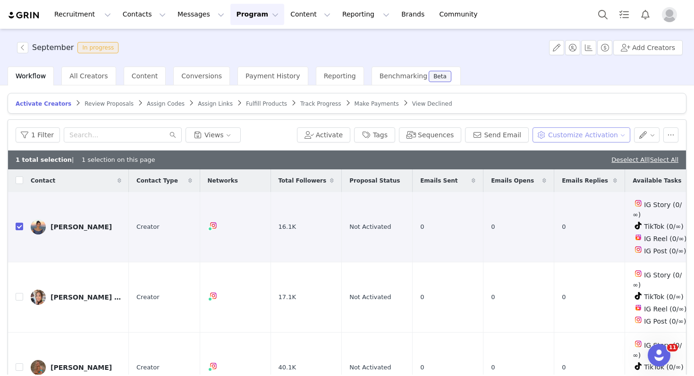
click at [514, 137] on button "Customize Activation" at bounding box center [581, 134] width 98 height 15
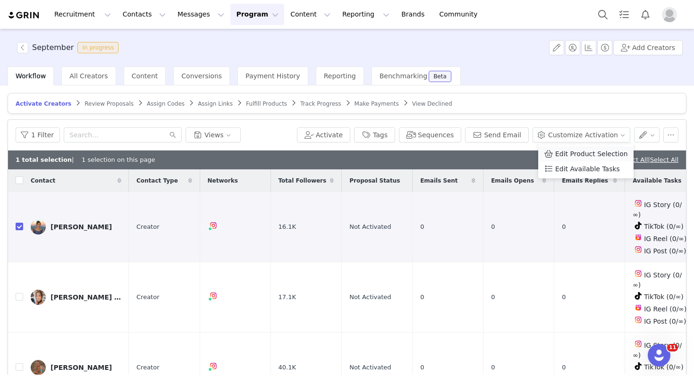
click at [514, 154] on span "Edit Product Selection" at bounding box center [591, 154] width 73 height 10
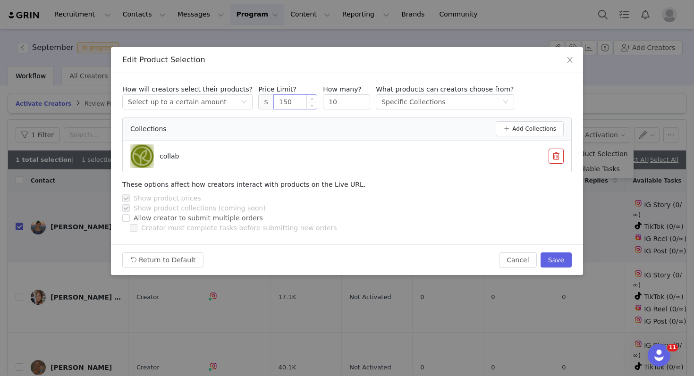
click at [274, 101] on input "150" at bounding box center [295, 102] width 43 height 14
click at [514, 261] on button "Save" at bounding box center [555, 259] width 31 height 15
type input "150"
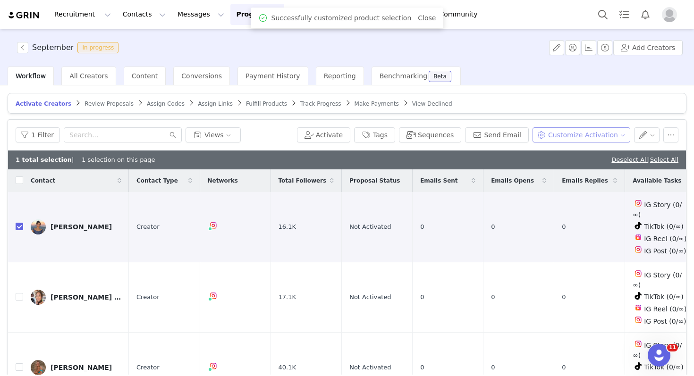
click at [514, 134] on button "Customize Activation" at bounding box center [581, 134] width 98 height 15
click at [514, 170] on span "Edit Available Tasks" at bounding box center [587, 169] width 65 height 10
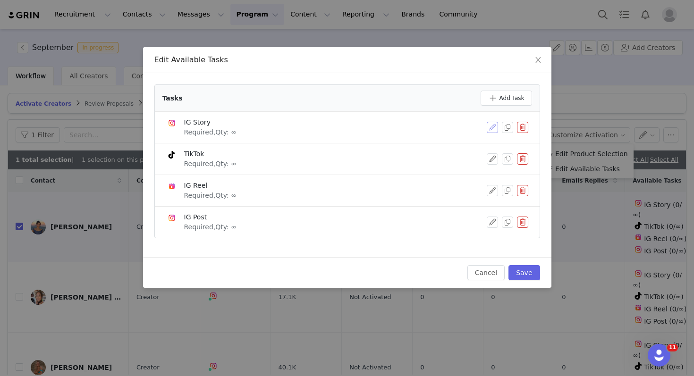
click at [491, 126] on button "button" at bounding box center [491, 127] width 11 height 11
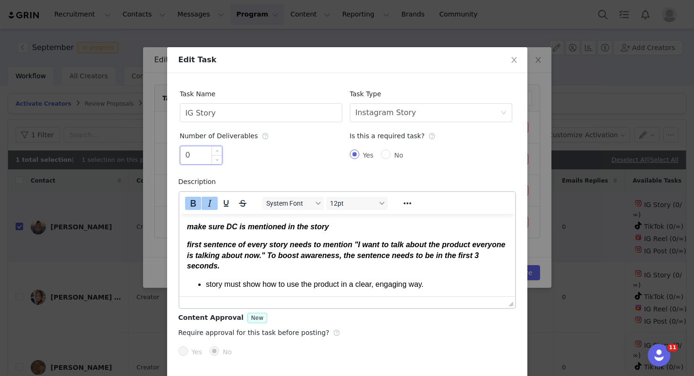
click at [198, 149] on input "0" at bounding box center [201, 155] width 42 height 18
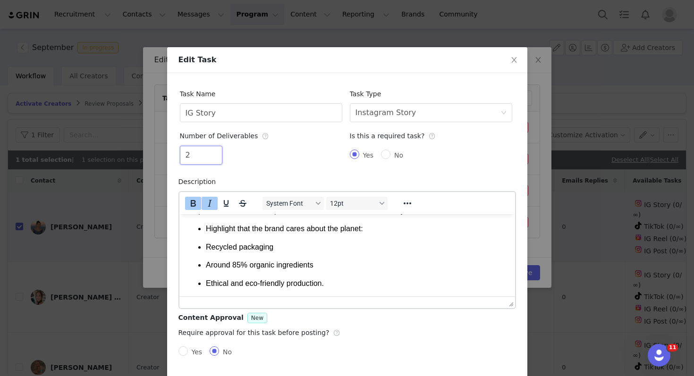
scroll to position [36, 0]
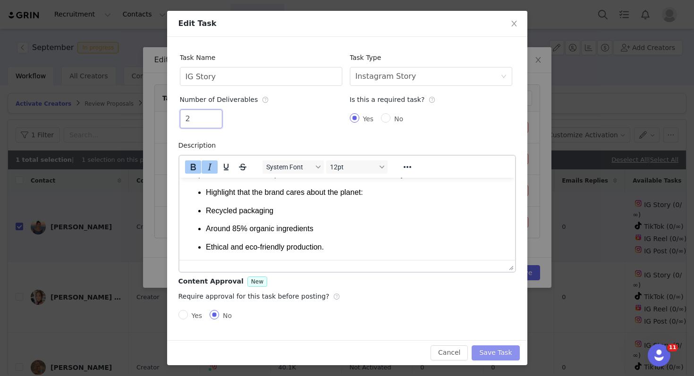
type input "2"
click at [490, 353] on button "Save Task" at bounding box center [495, 352] width 48 height 15
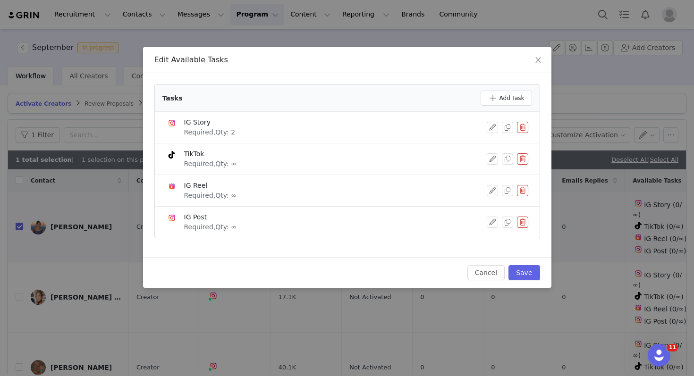
click at [514, 155] on button "button" at bounding box center [522, 158] width 11 height 11
click at [501, 175] on button "Delete" at bounding box center [488, 175] width 37 height 15
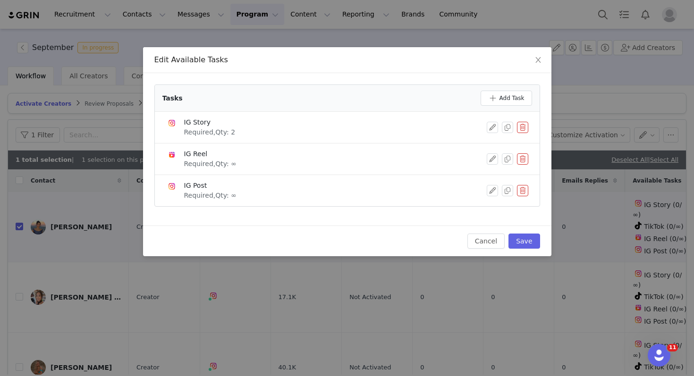
click at [514, 157] on button "button" at bounding box center [522, 158] width 11 height 11
click at [492, 172] on button "Delete" at bounding box center [488, 175] width 37 height 15
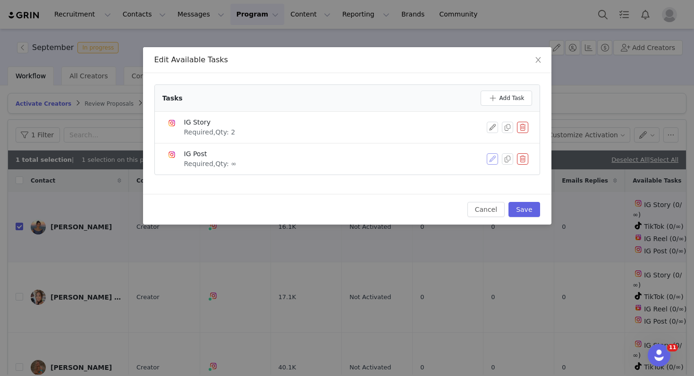
click at [491, 160] on button "button" at bounding box center [491, 158] width 11 height 11
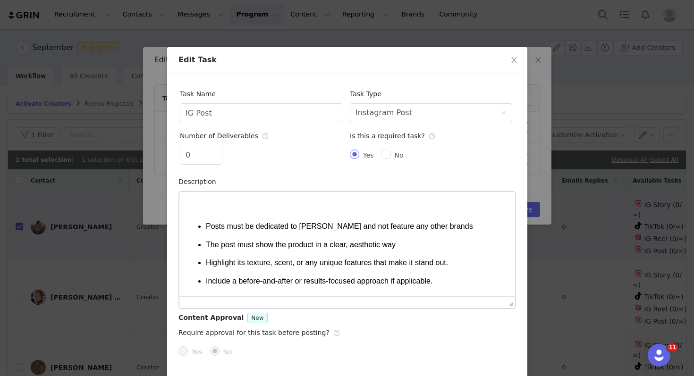
scroll to position [0, 0]
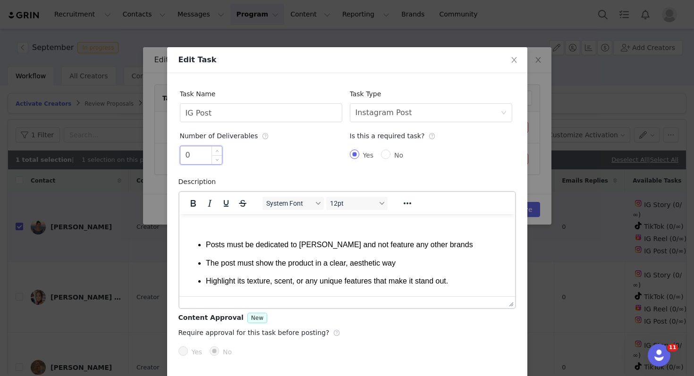
click at [205, 153] on input "0" at bounding box center [201, 155] width 42 height 18
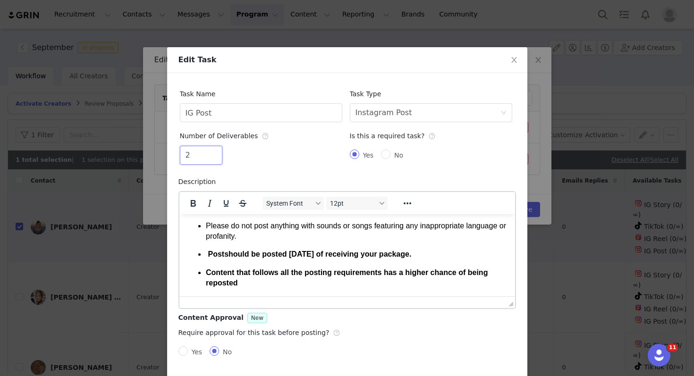
scroll to position [36, 0]
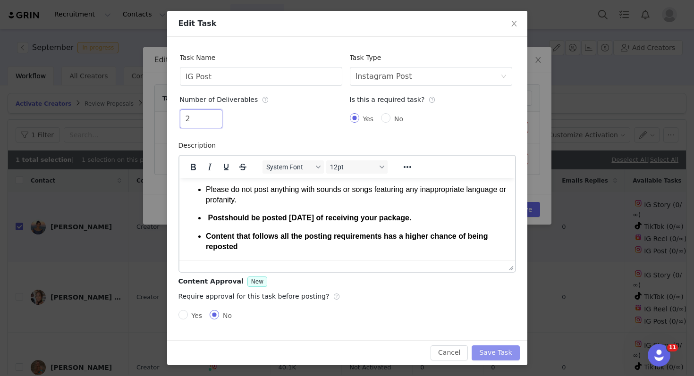
type input "2"
click at [493, 349] on button "Save Task" at bounding box center [495, 352] width 48 height 15
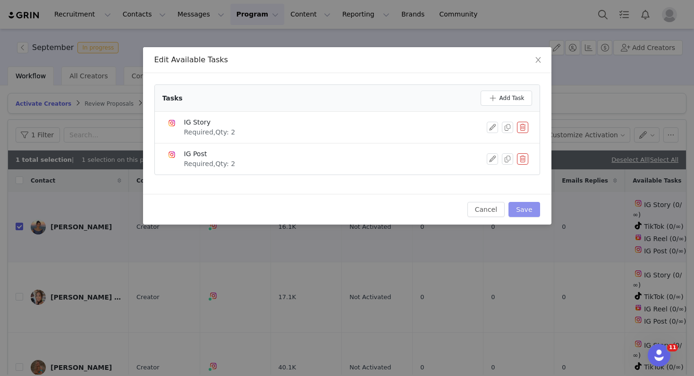
click at [514, 214] on button "Save" at bounding box center [523, 209] width 31 height 15
